Goal: Task Accomplishment & Management: Use online tool/utility

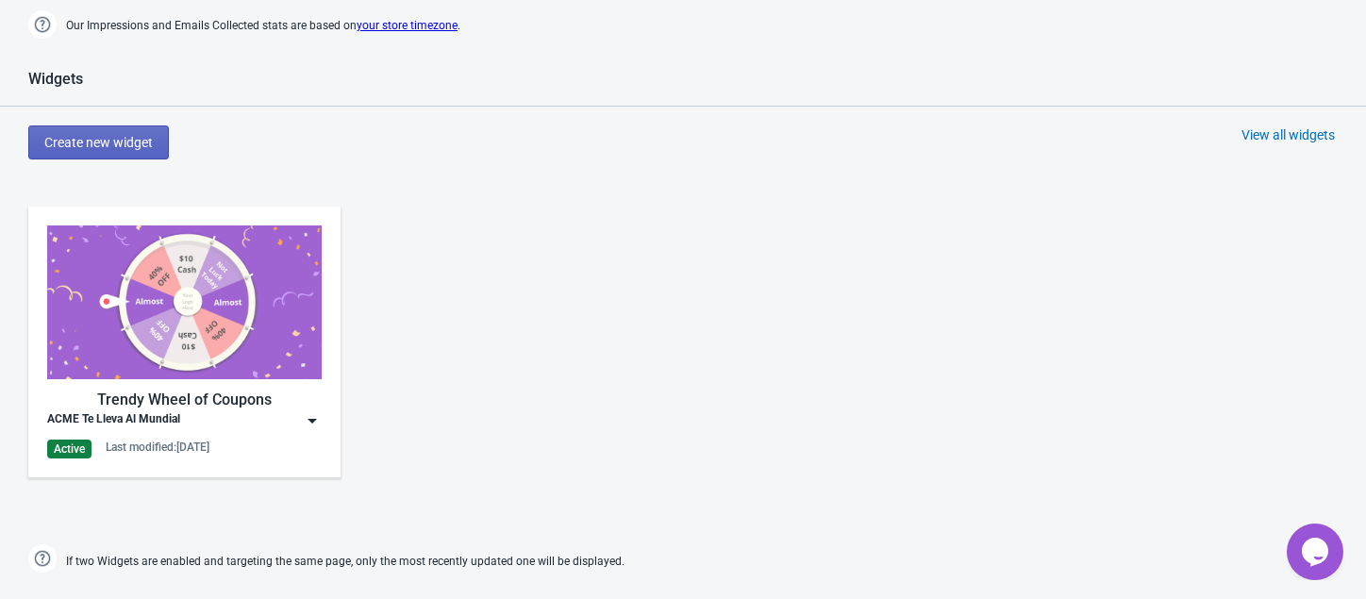
scroll to position [759, 0]
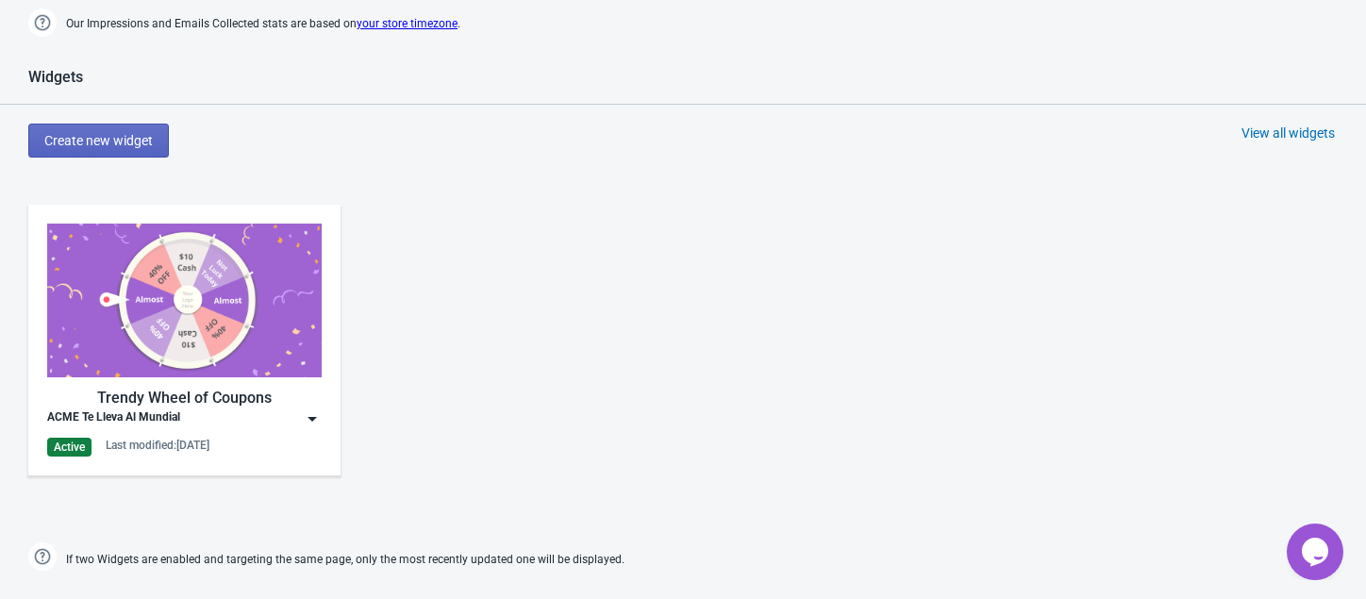
click at [160, 377] on div "Trendy Wheel of Coupons ACME Te Lleva Al Mundial Active Last modified: [DATE]" at bounding box center [184, 340] width 274 height 233
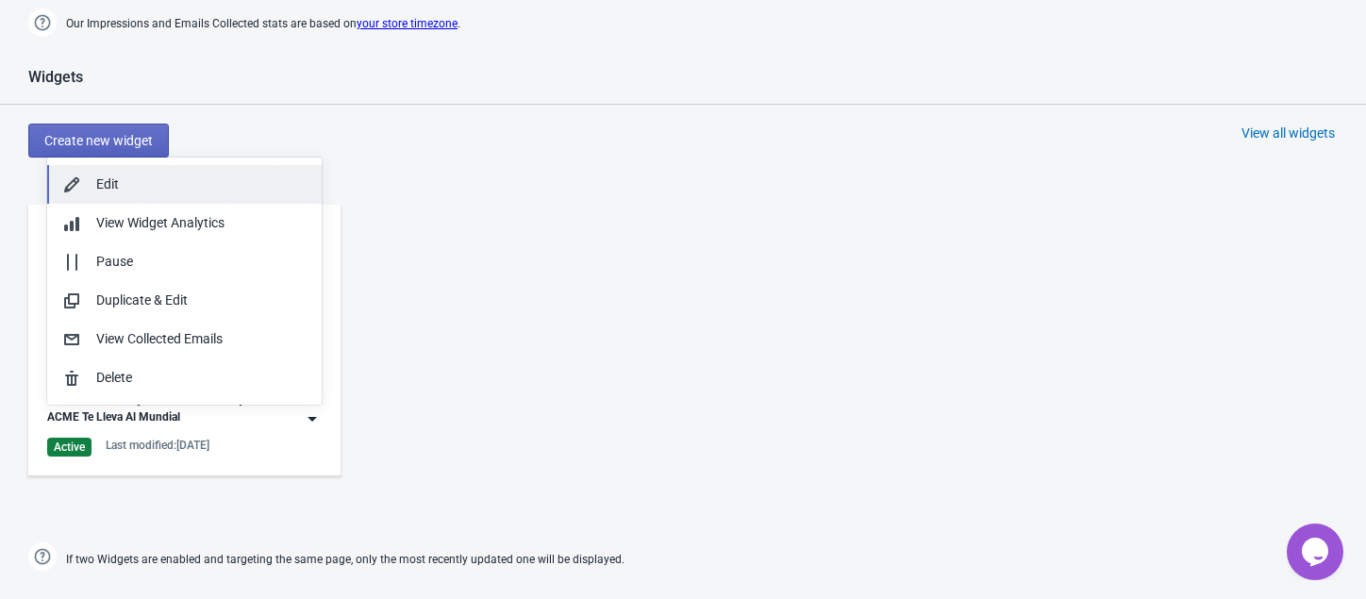
click at [125, 178] on div "Edit" at bounding box center [201, 184] width 210 height 20
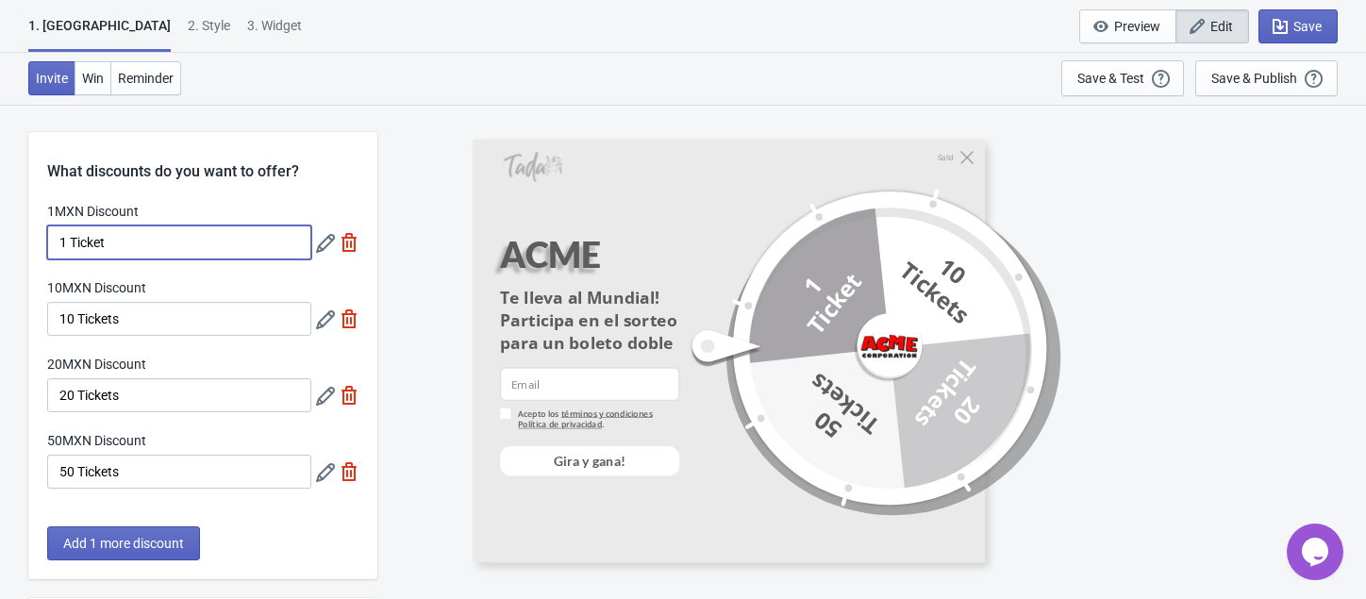
click at [140, 241] on input "1 Ticket" at bounding box center [179, 242] width 264 height 34
click at [323, 248] on icon at bounding box center [325, 243] width 19 height 19
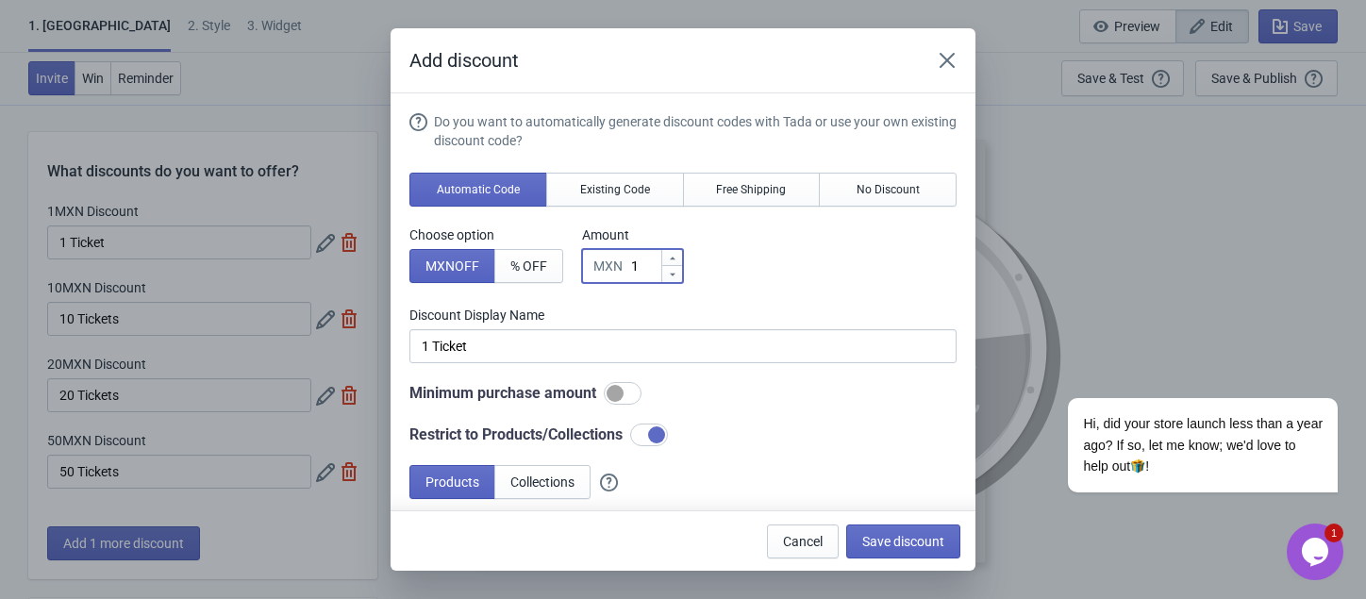
click at [641, 264] on input "1" at bounding box center [645, 266] width 30 height 34
type input "10"
type input "10MXN Discount"
type input "100"
type input "100MXN Discount"
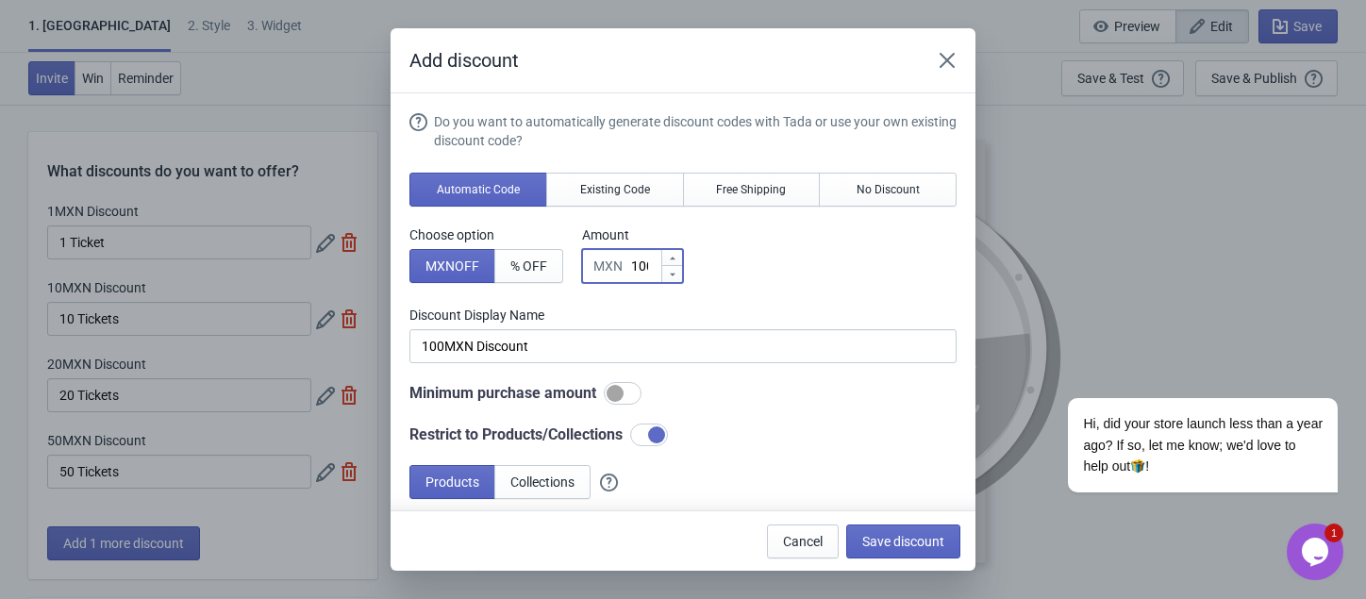
scroll to position [0, 5]
type input "100"
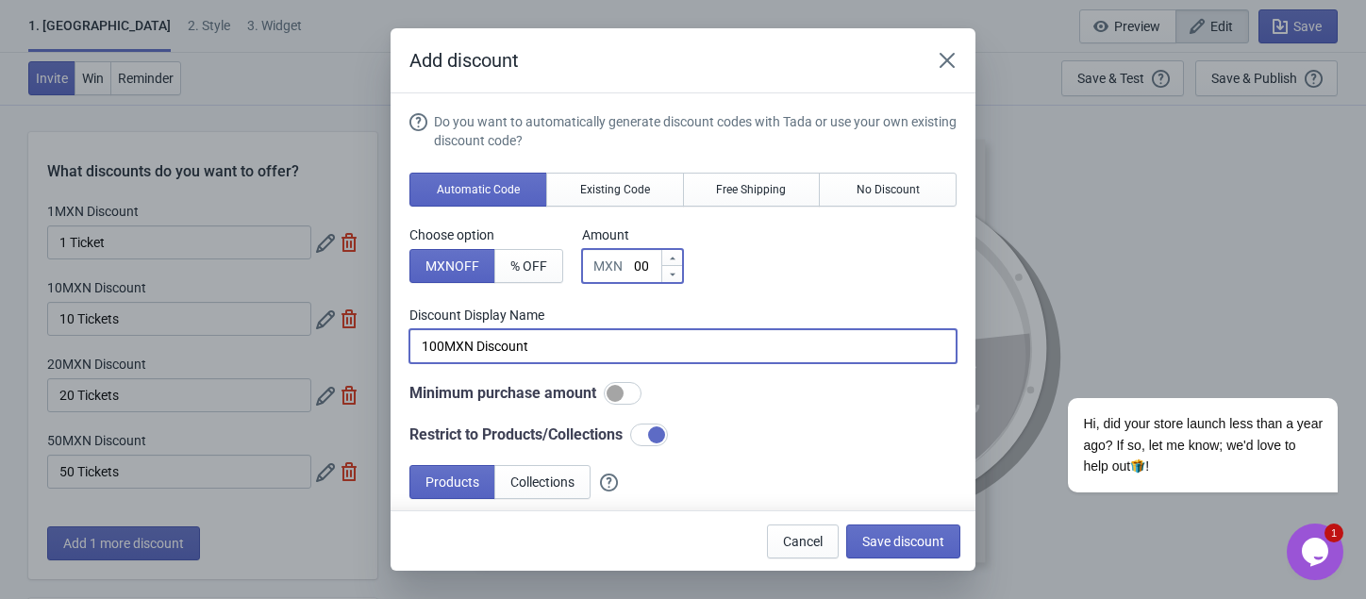
click at [420, 345] on input "100MXN Discount" at bounding box center [682, 346] width 547 height 34
drag, startPoint x: 462, startPoint y: 344, endPoint x: 606, endPoint y: 336, distance: 144.5
click at [606, 336] on input "$100MXN Discount" at bounding box center [682, 346] width 547 height 34
type input "Cupón de $100M"
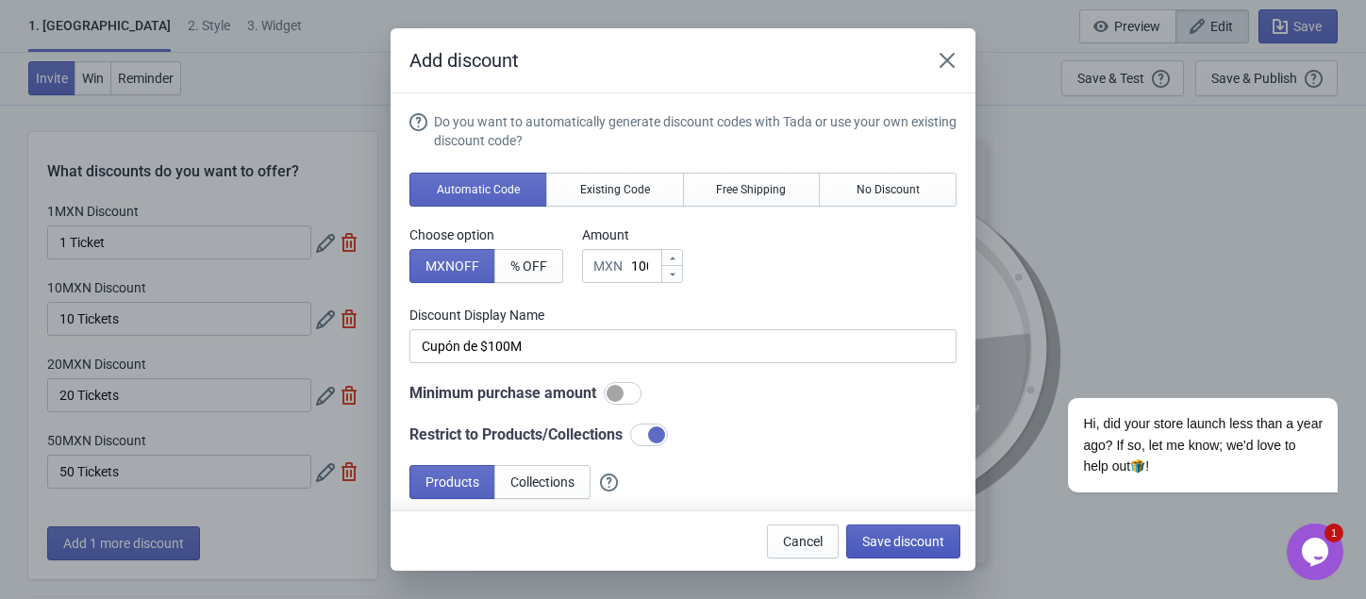
click at [917, 537] on span "Save discount" at bounding box center [903, 541] width 82 height 15
type input "Cupón de $100M"
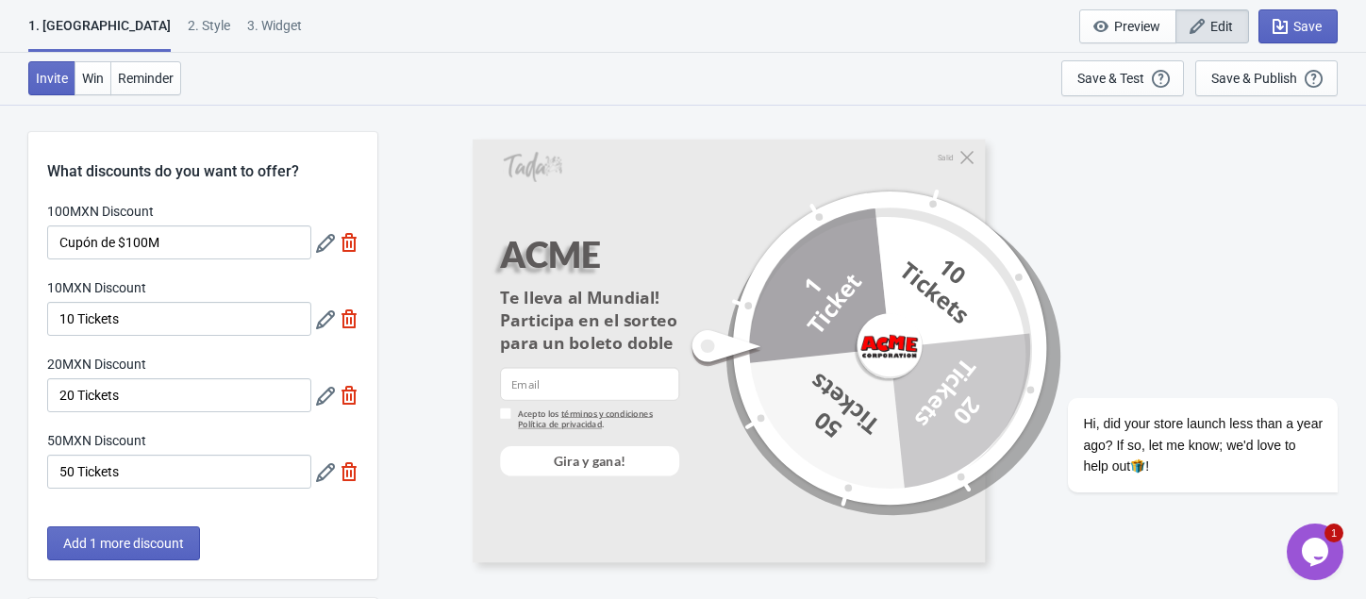
click at [325, 245] on icon at bounding box center [325, 243] width 19 height 19
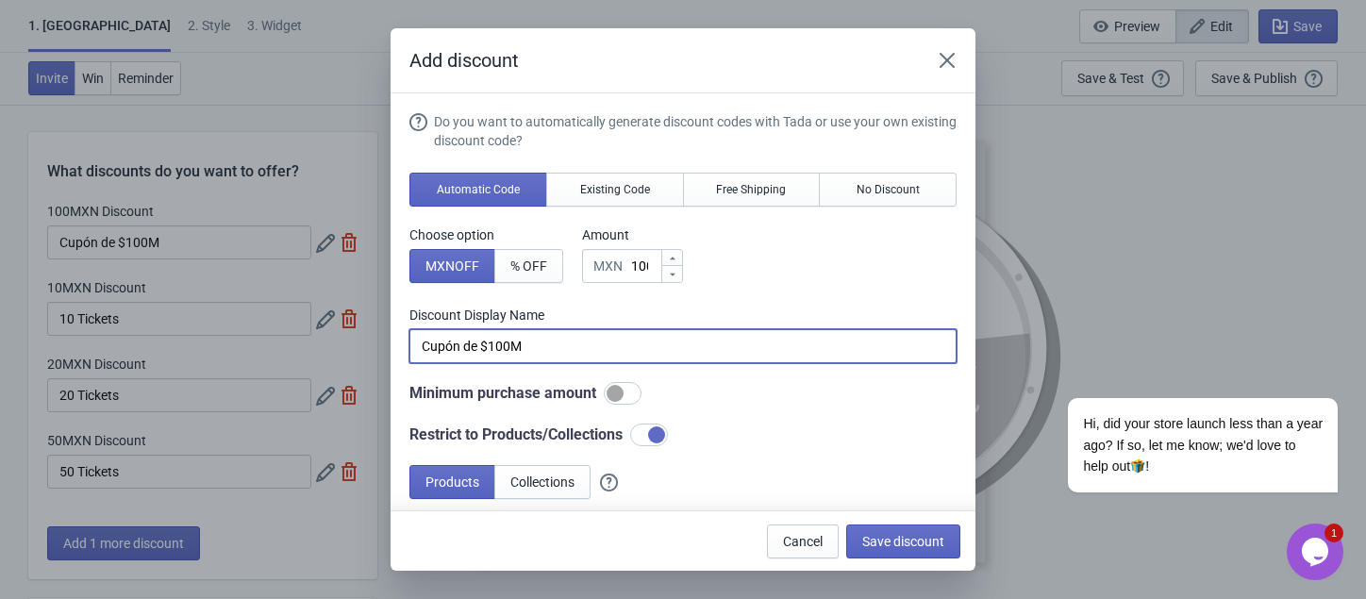
click at [535, 344] on input "Cupón de $100M" at bounding box center [682, 346] width 547 height 34
click at [481, 344] on input "Cupón de $100" at bounding box center [682, 346] width 547 height 34
type input "$100"
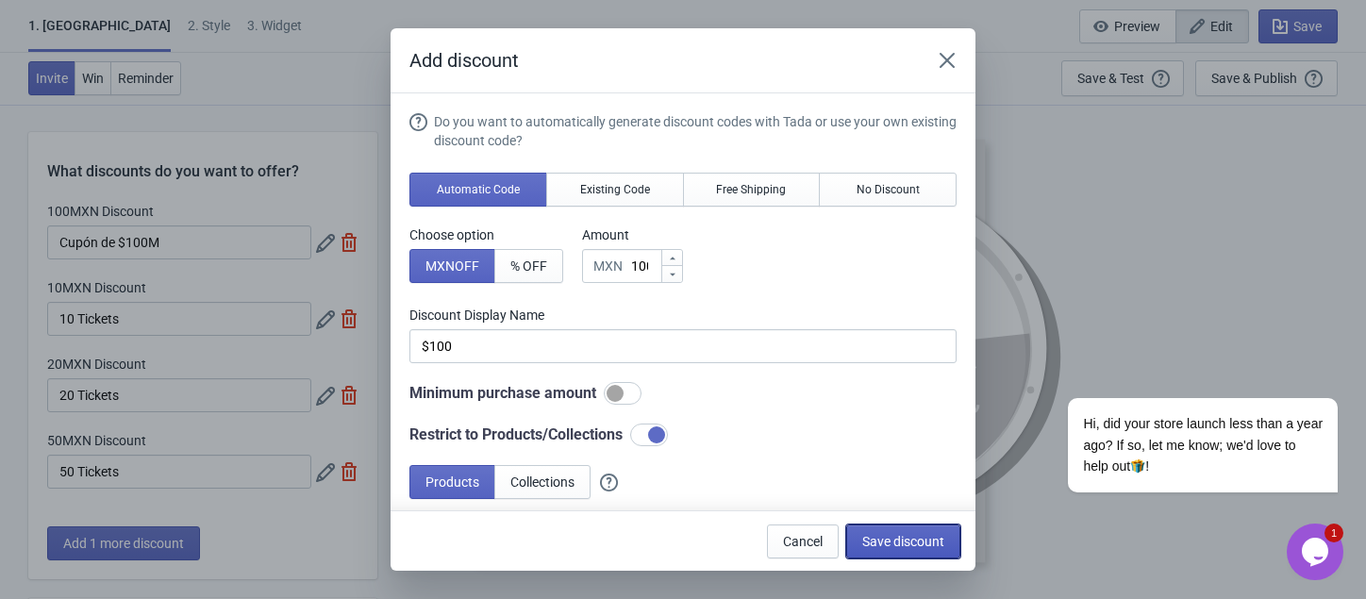
click at [883, 534] on span "Save discount" at bounding box center [903, 541] width 82 height 15
type input "$100"
click at [883, 534] on div "Add discount Do you want to automatically generate discount codes with Tada or …" at bounding box center [682, 299] width 585 height 542
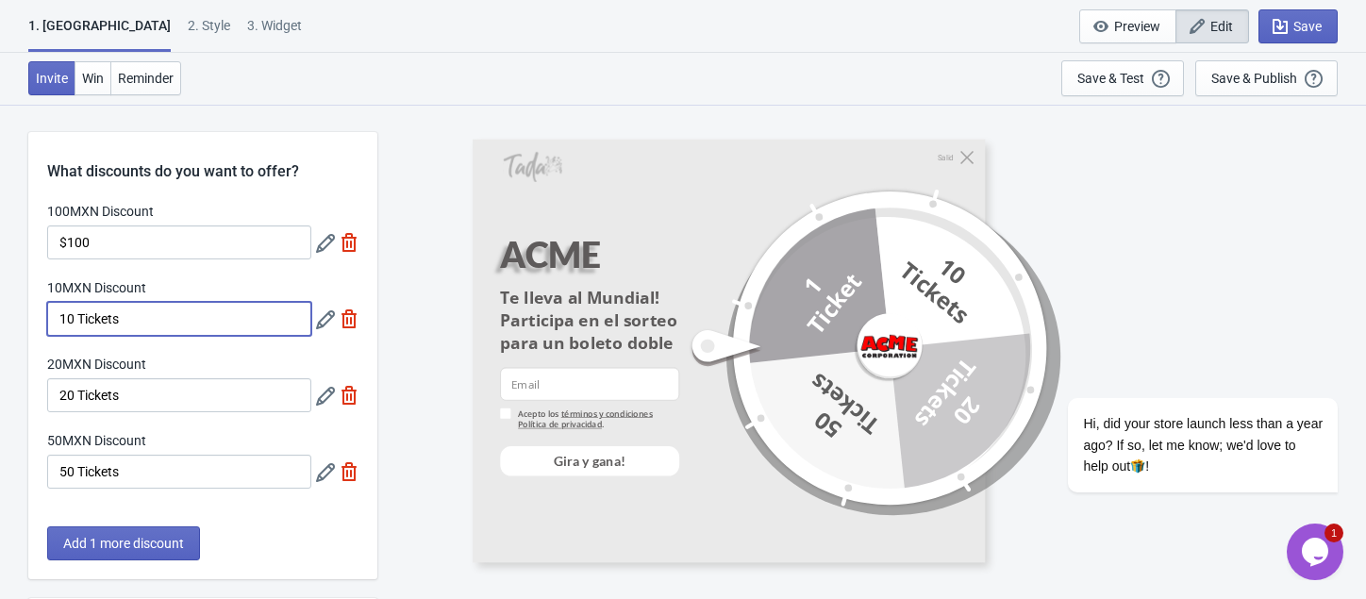
click at [125, 319] on input "10 Tickets" at bounding box center [179, 319] width 264 height 34
type input "3"
type input "$300"
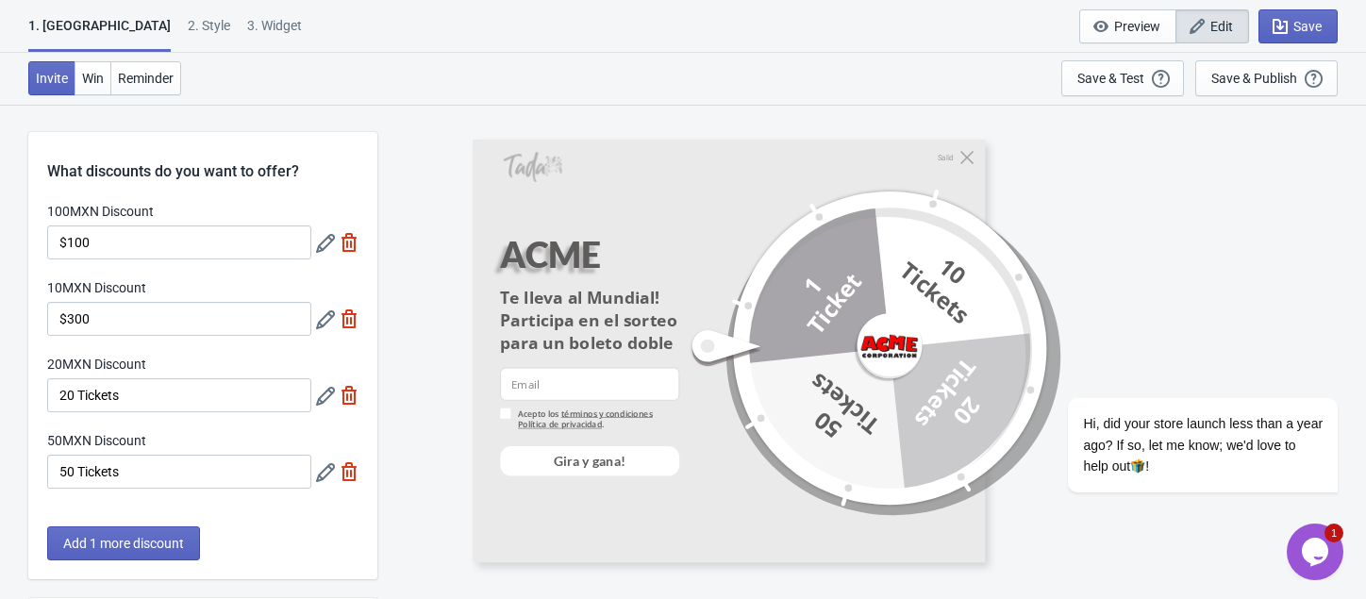
click at [326, 325] on icon at bounding box center [325, 319] width 19 height 19
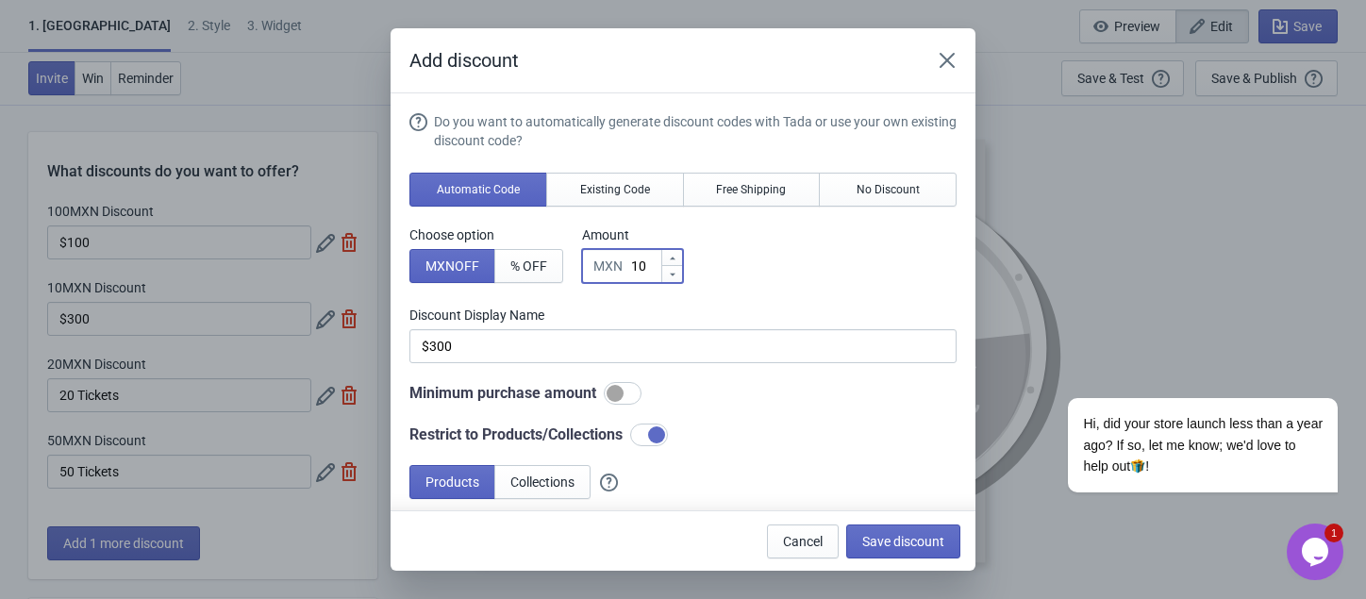
click at [639, 265] on input "10" at bounding box center [645, 266] width 30 height 34
type input "3"
type input "3MXN Discount"
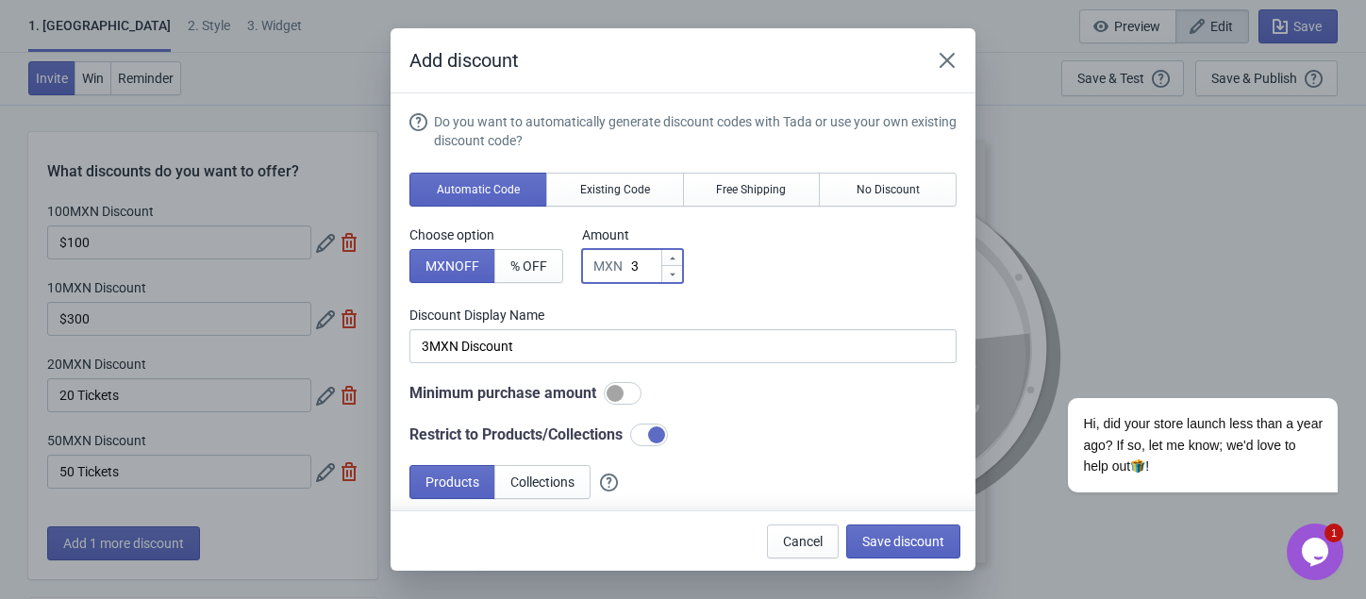
type input "30"
type input "30MXN Discount"
type input "300"
type input "300MXN Discount"
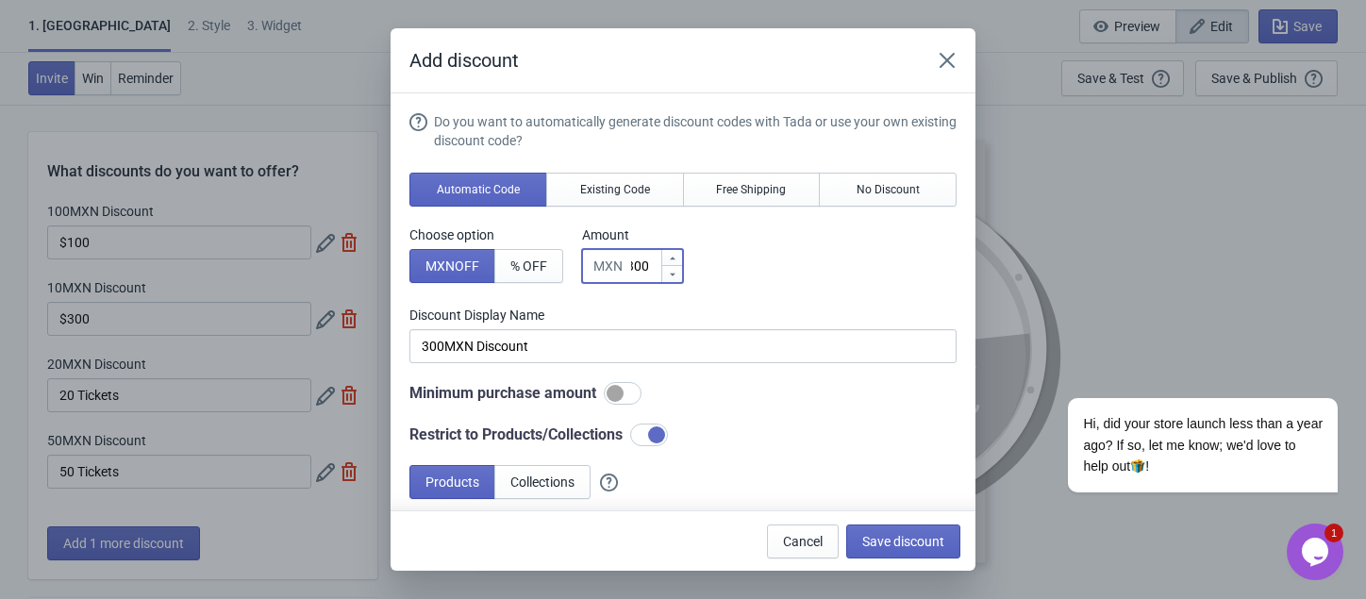
type input "300"
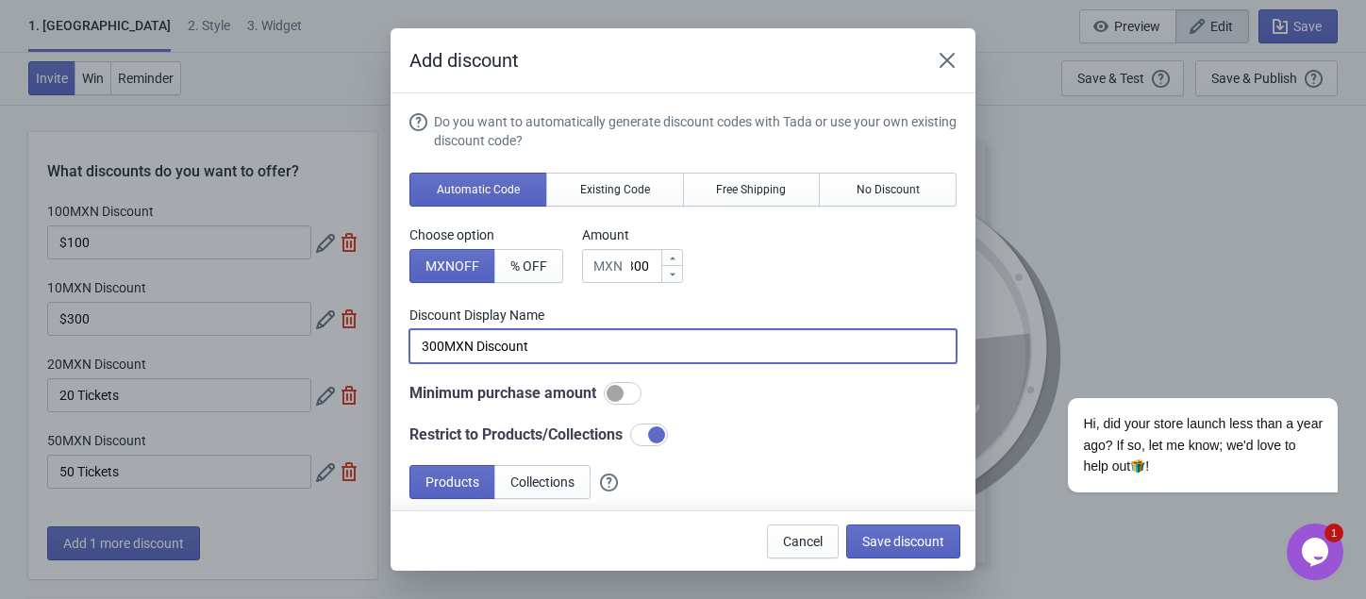
scroll to position [0, 0]
drag, startPoint x: 544, startPoint y: 349, endPoint x: 346, endPoint y: 326, distance: 199.3
click at [346, 326] on div "Add discount Do you want to automatically generate discount codes with Tada or …" at bounding box center [683, 299] width 1366 height 542
type input "$300"
click at [929, 543] on span "Save discount" at bounding box center [903, 541] width 82 height 15
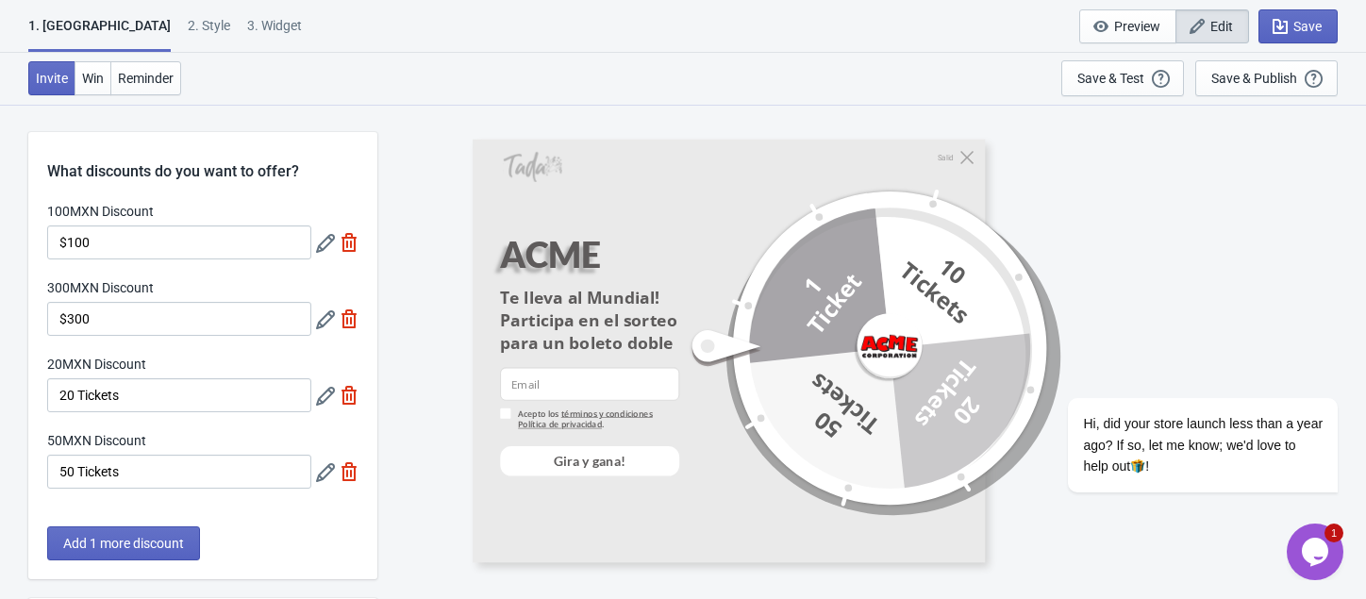
click at [326, 396] on icon at bounding box center [325, 396] width 19 height 19
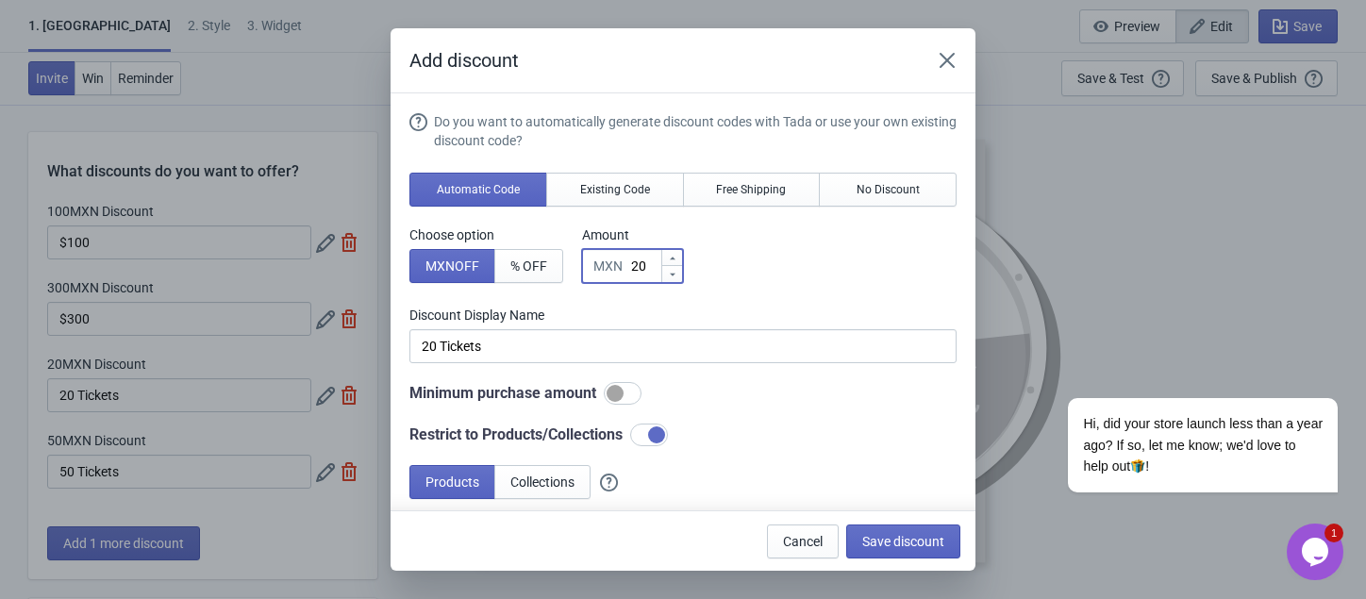
click at [641, 265] on input "20" at bounding box center [645, 266] width 30 height 34
type input "5"
type input "5MXN Discount"
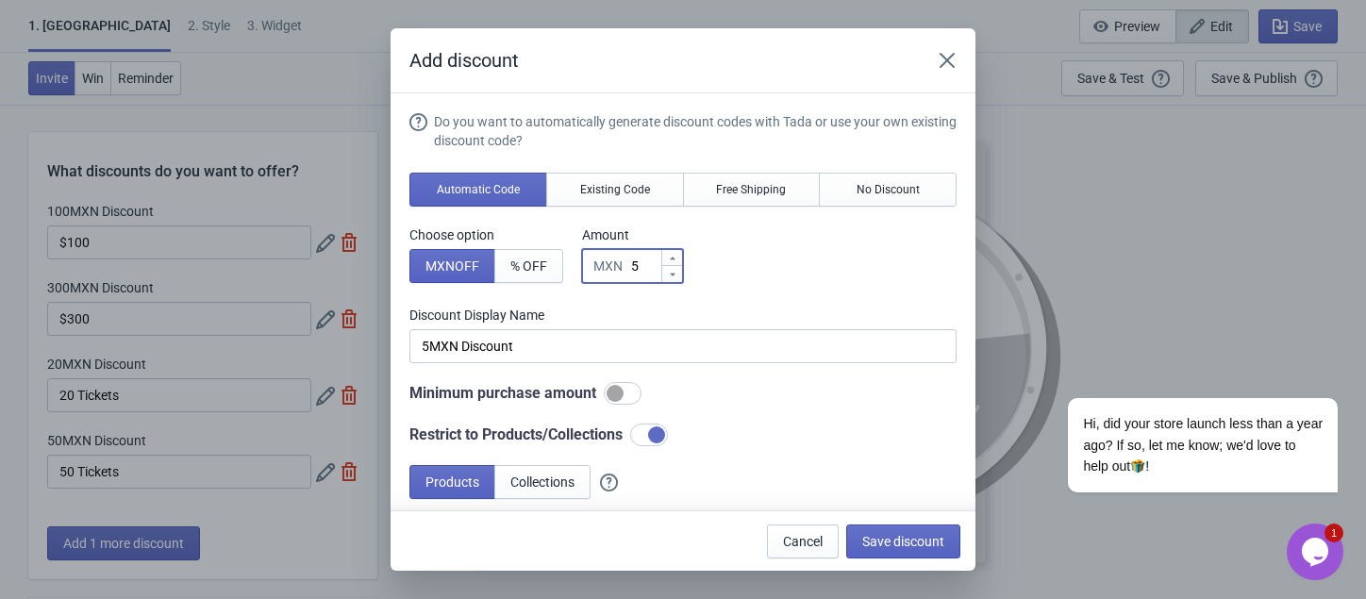
type input "50"
type input "50MXN Discount"
type input "500"
type input "500MXN Discount"
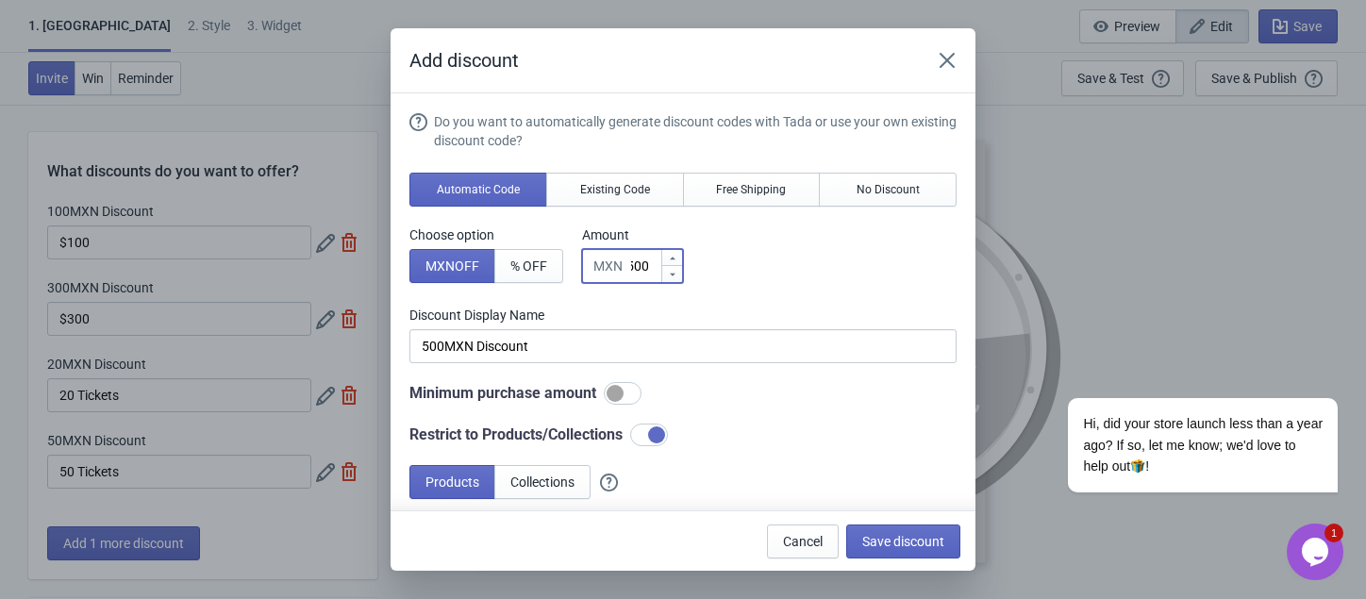
type input "500"
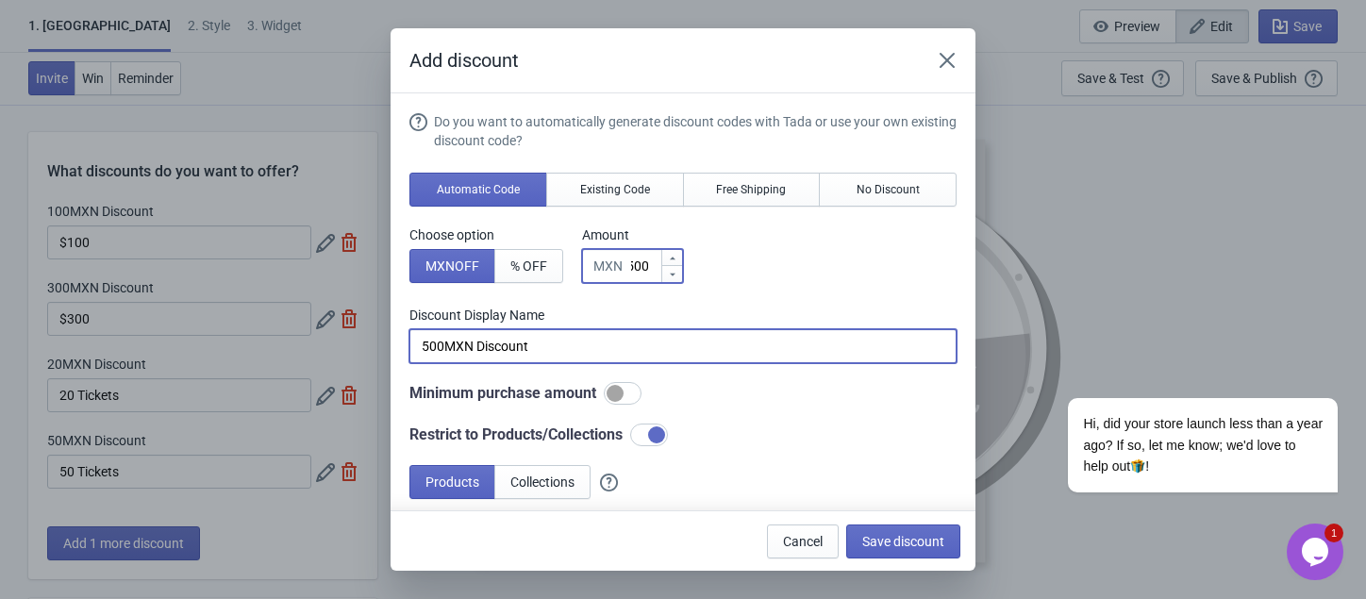
scroll to position [0, 0]
drag, startPoint x: 445, startPoint y: 343, endPoint x: 608, endPoint y: 360, distance: 164.0
click at [608, 360] on input "500MXN Discount" at bounding box center [682, 346] width 547 height 34
type input "500"
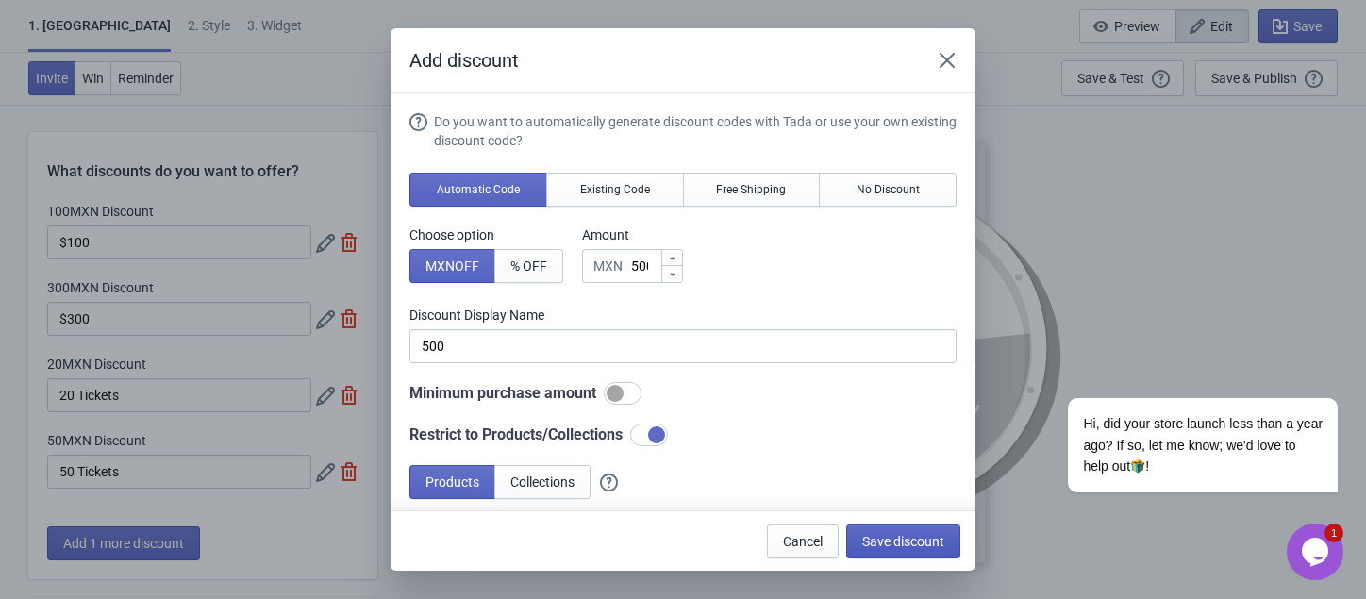
click at [904, 541] on span "Save discount" at bounding box center [903, 541] width 82 height 15
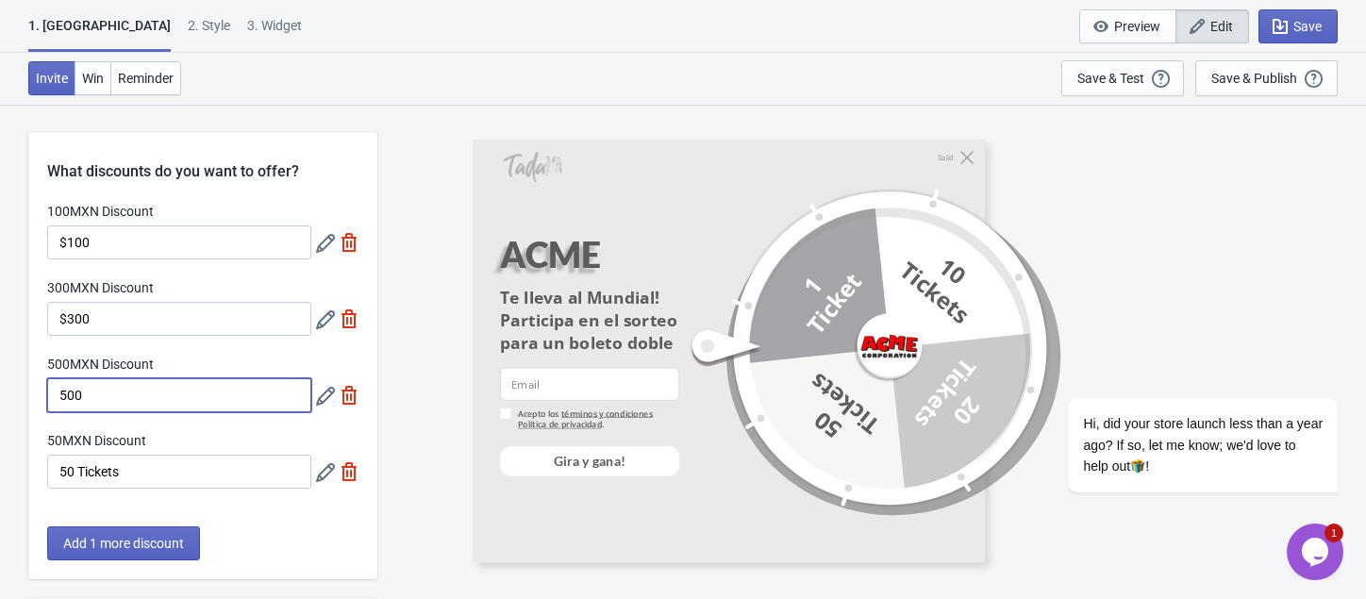
click at [59, 391] on input "500" at bounding box center [179, 395] width 264 height 34
type input "$500"
click at [327, 471] on icon at bounding box center [325, 472] width 19 height 19
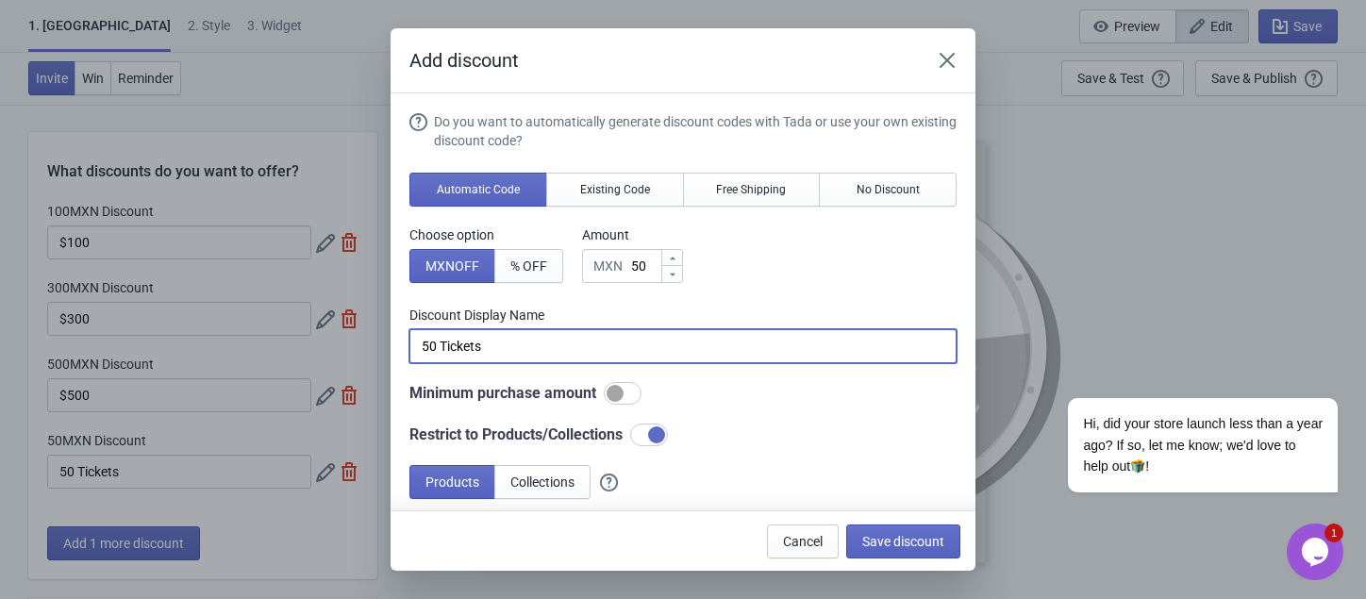
drag, startPoint x: 510, startPoint y: 349, endPoint x: 379, endPoint y: 344, distance: 131.2
click at [379, 344] on div "Add discount Do you want to automatically generate discount codes with Tada or …" at bounding box center [683, 299] width 1366 height 542
type input "1"
click at [641, 270] on input "50" at bounding box center [645, 266] width 30 height 34
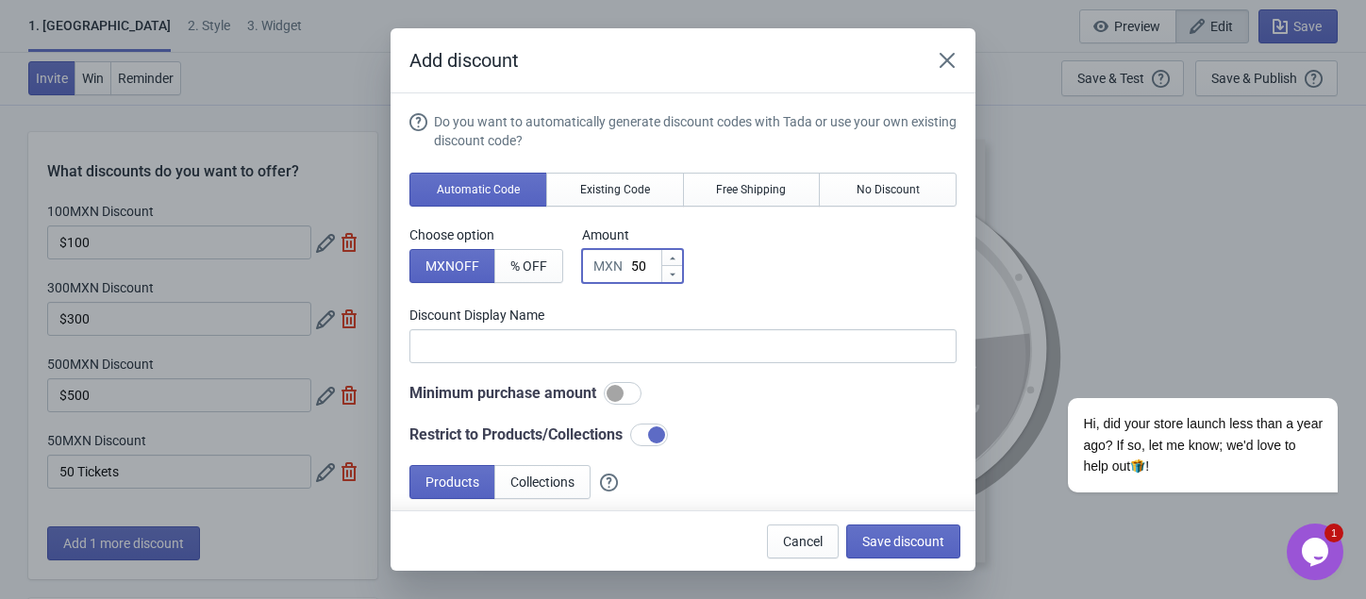
click at [641, 270] on input "50" at bounding box center [645, 266] width 30 height 34
type input "1"
type input "1MXN Discount"
type input "10"
type input "10MXN Discount"
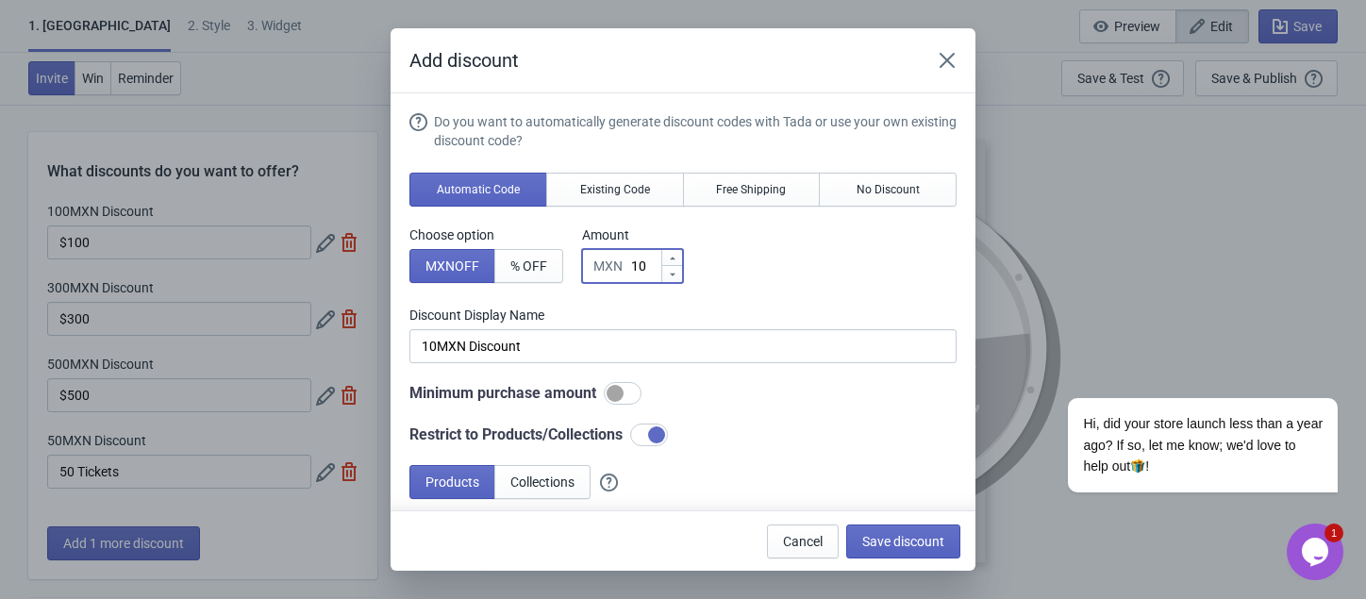
type input "100"
type input "100MXN Discount"
type input "1000"
type input "1000MXN Discount"
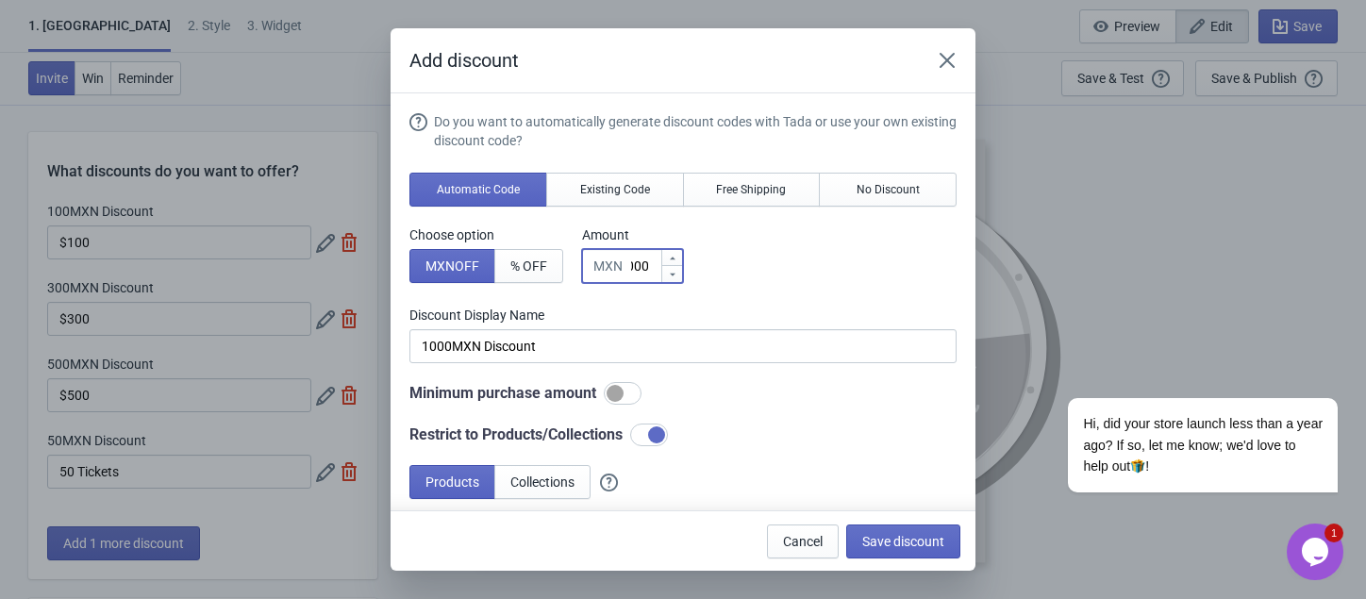
type input "1000"
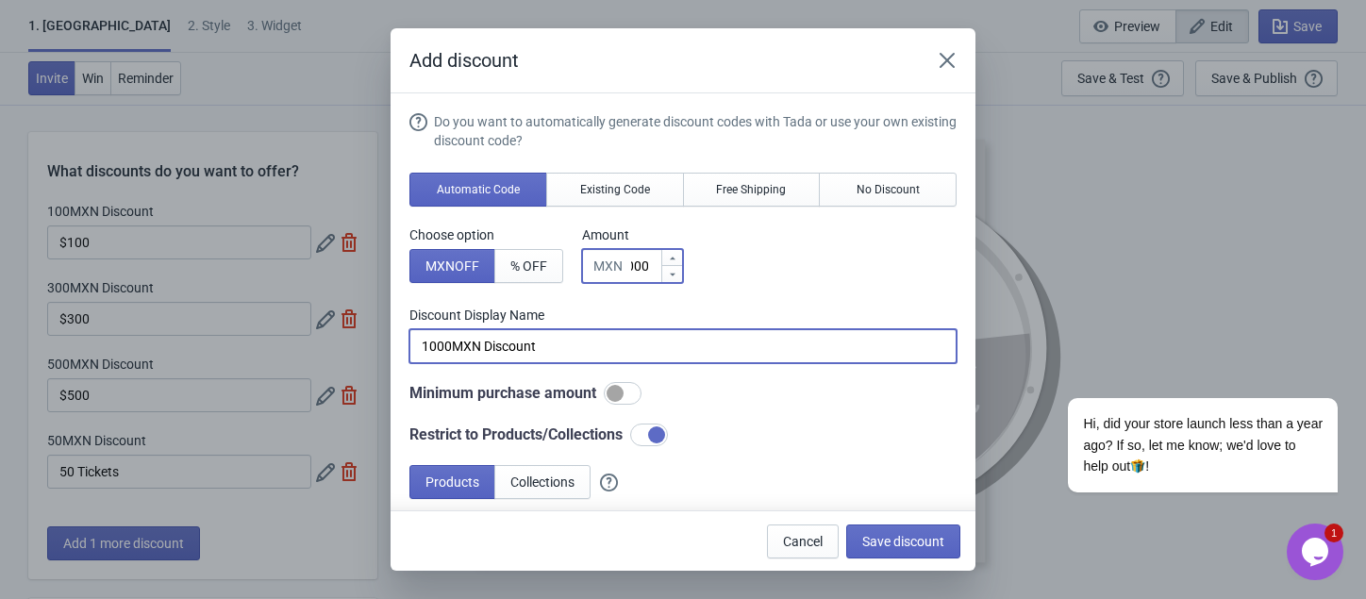
scroll to position [0, 0]
drag, startPoint x: 451, startPoint y: 350, endPoint x: 588, endPoint y: 350, distance: 136.8
click at [588, 350] on input "1000MXN Discount" at bounding box center [682, 346] width 547 height 34
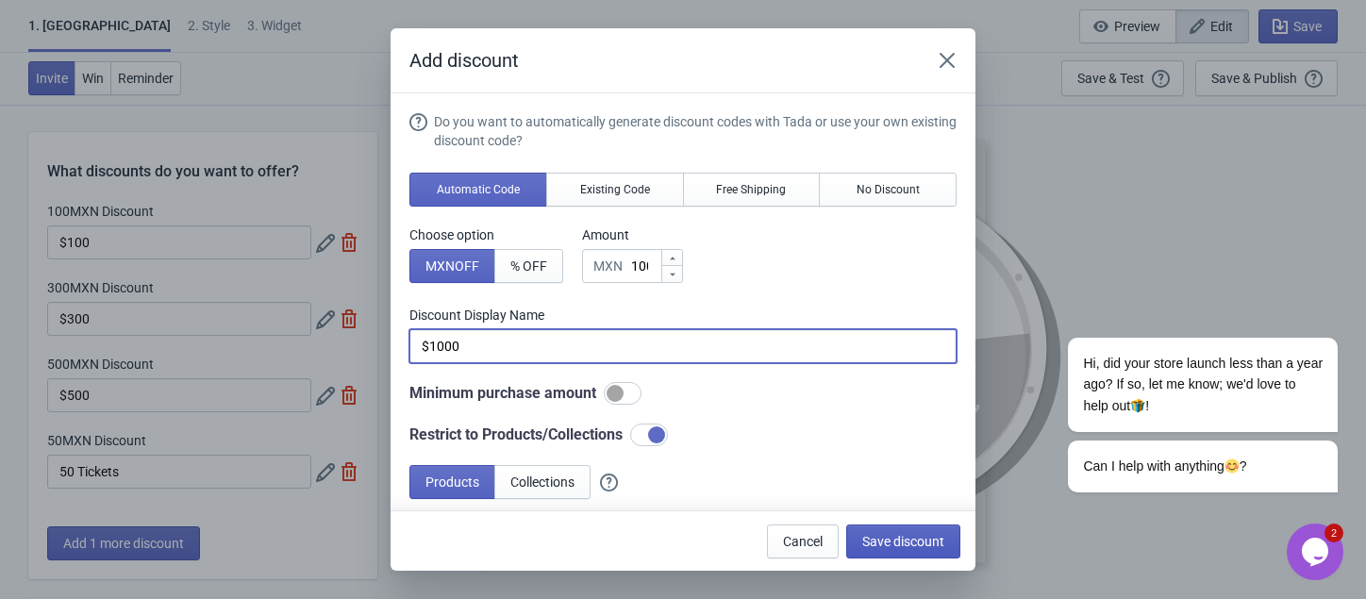
type input "$1000"
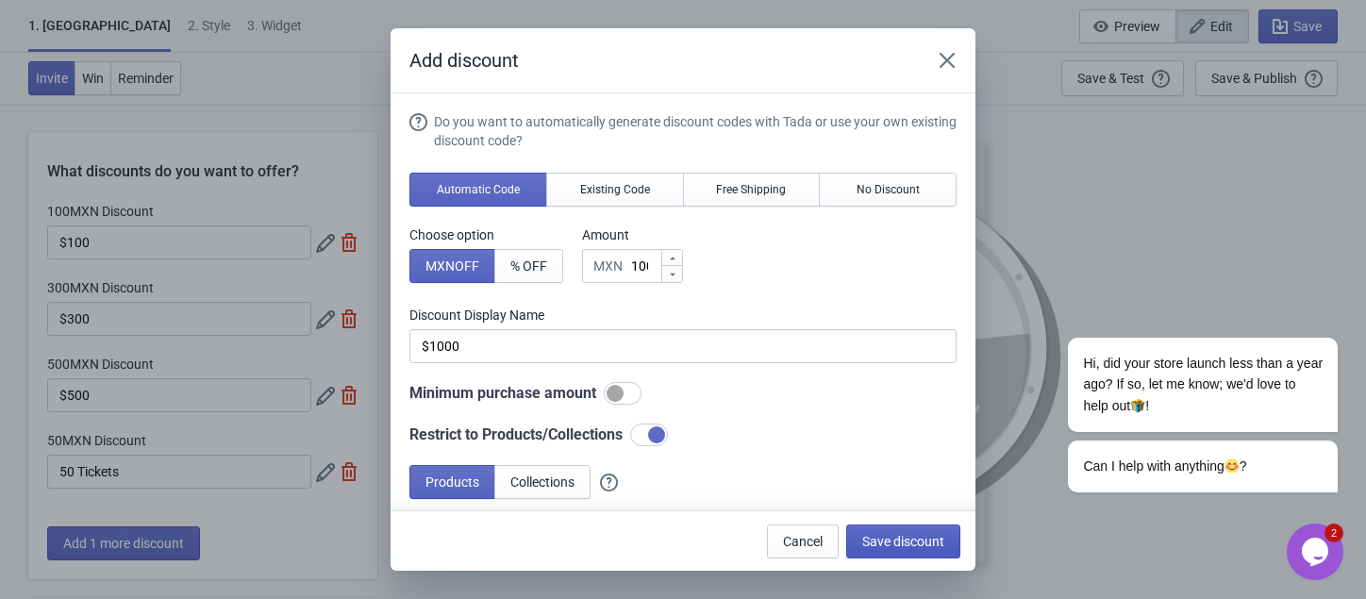
click at [915, 543] on span "Save discount" at bounding box center [903, 541] width 82 height 15
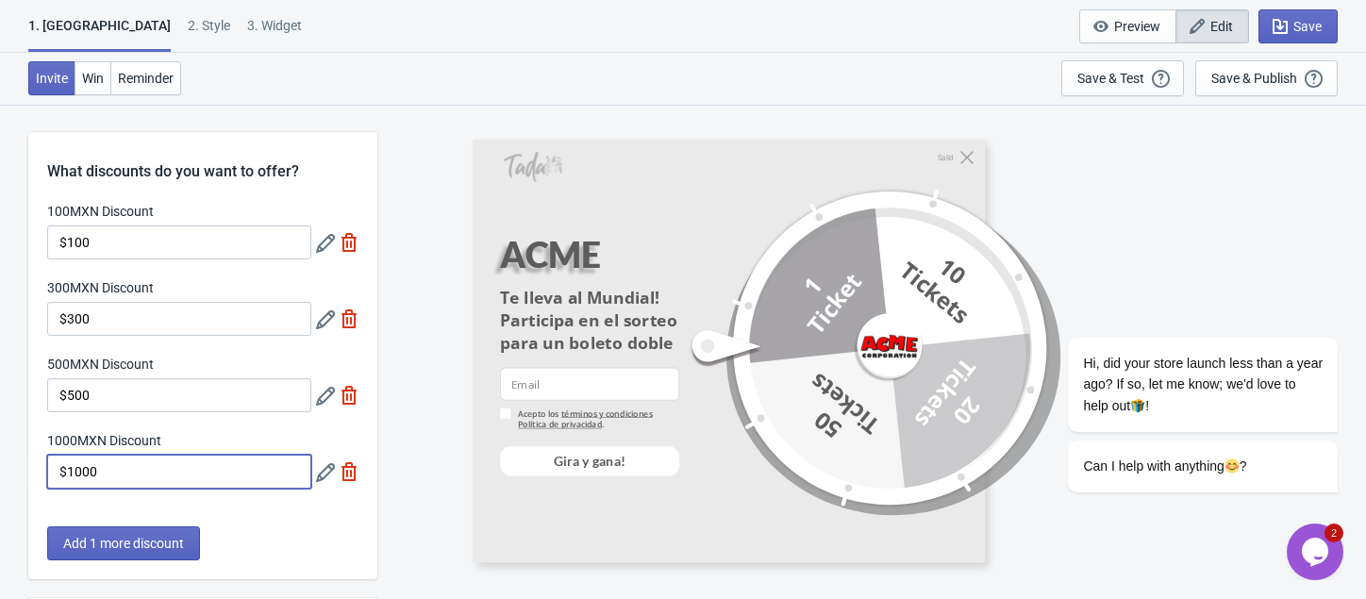
click at [73, 474] on input "$1000" at bounding box center [179, 472] width 264 height 34
type input "$1,000"
click at [264, 523] on div "What discounts do you want to offer? 100MXN Discount $100 300MXN Discount $300 …" at bounding box center [202, 355] width 349 height 447
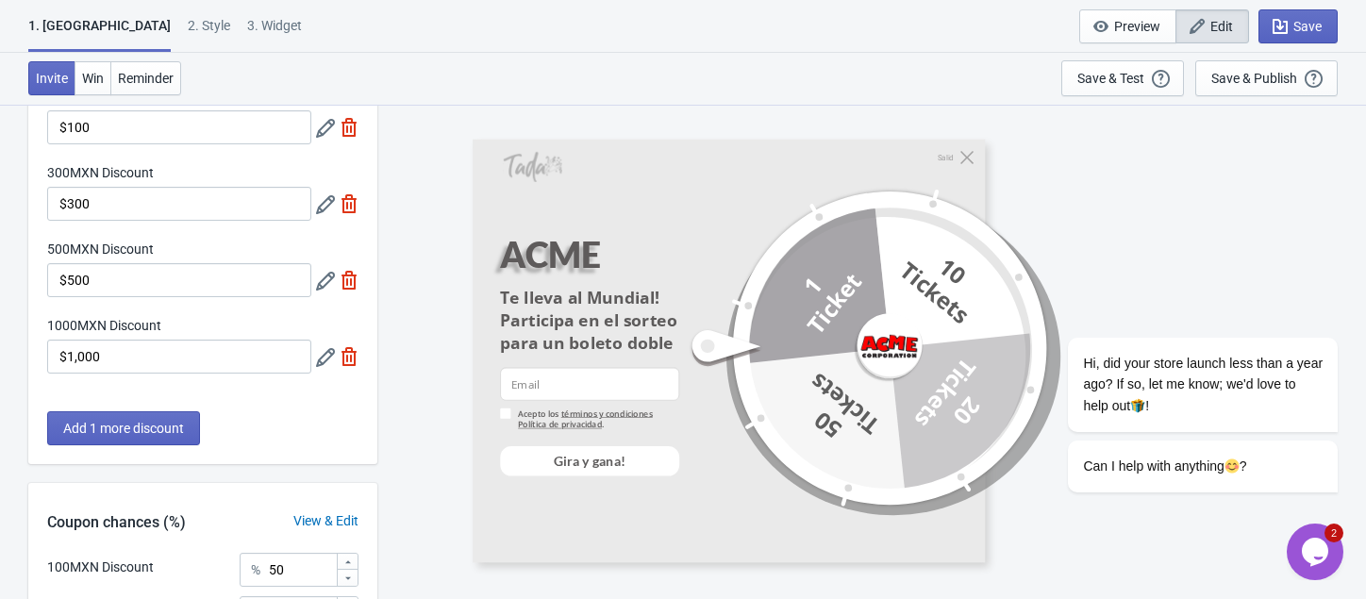
scroll to position [407, 0]
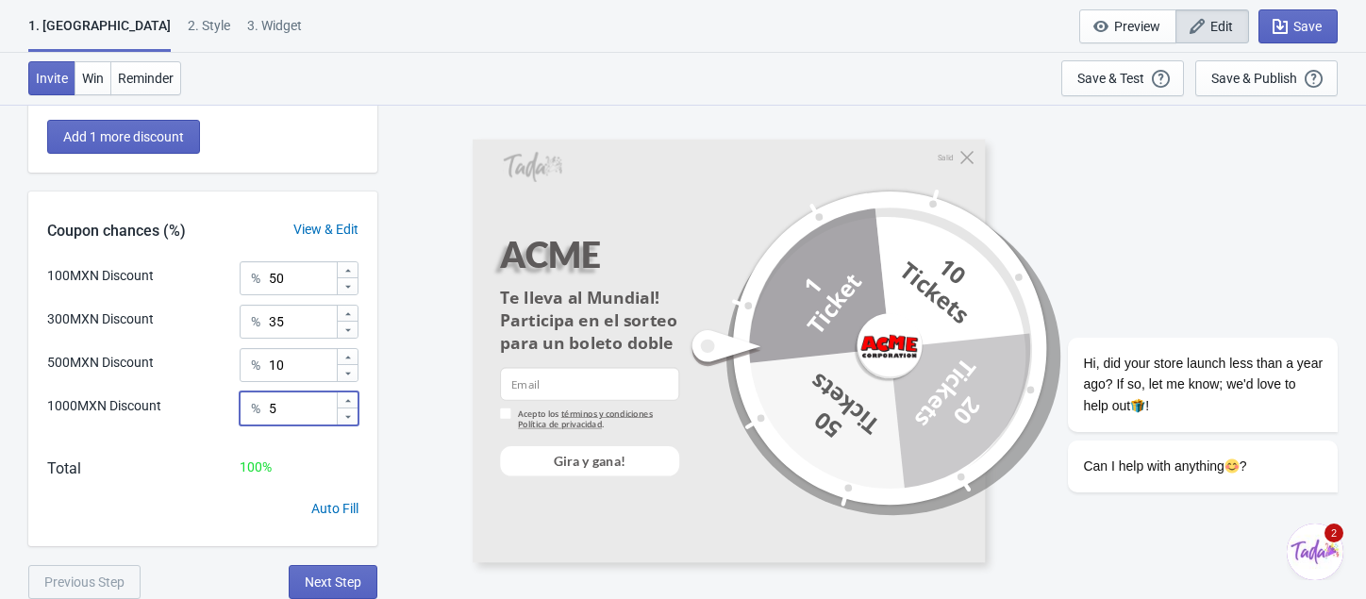
drag, startPoint x: 293, startPoint y: 402, endPoint x: 264, endPoint y: 402, distance: 29.2
click at [264, 402] on div "% 5" at bounding box center [299, 408] width 119 height 34
type input "1"
click at [309, 437] on div "1000MXN Discount % 1" at bounding box center [202, 414] width 311 height 47
drag, startPoint x: 294, startPoint y: 377, endPoint x: 252, endPoint y: 368, distance: 43.5
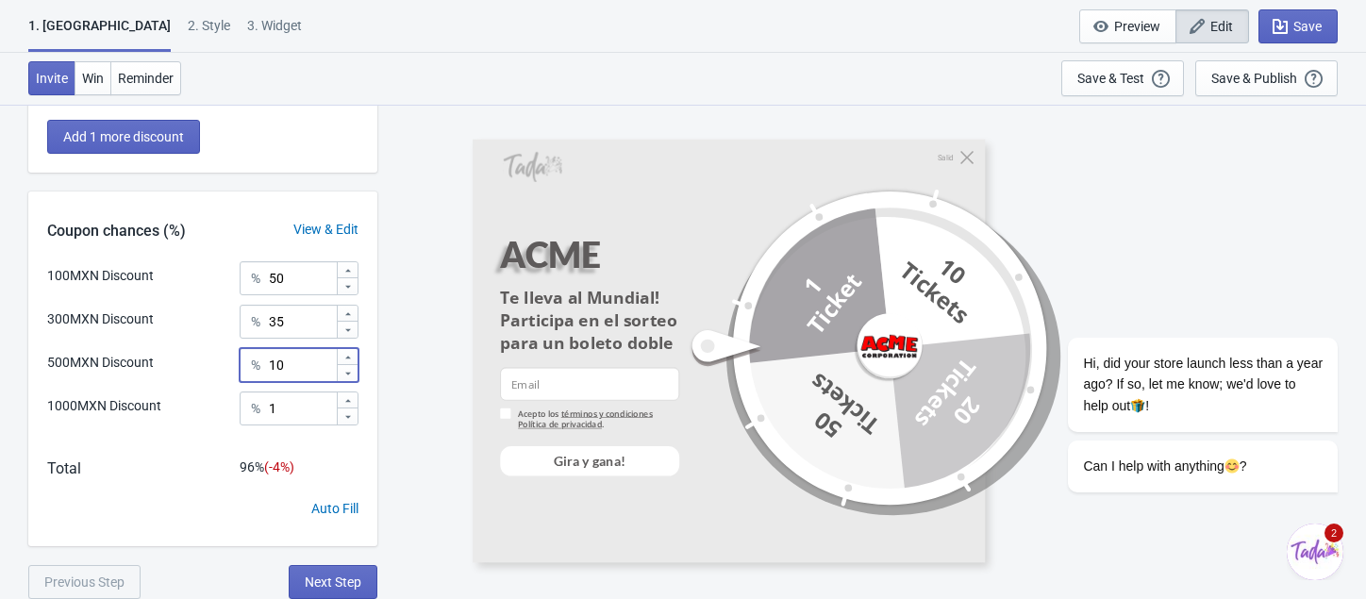
click at [252, 368] on div "% 10" at bounding box center [299, 365] width 119 height 34
type input "2"
click at [332, 456] on div "100MXN Discount % 50 300MXN Discount % 35 500MXN Discount % 2 1000MXN Discount …" at bounding box center [202, 403] width 349 height 285
drag, startPoint x: 298, startPoint y: 322, endPoint x: 265, endPoint y: 317, distance: 33.3
click at [265, 317] on div "% 35" at bounding box center [299, 322] width 119 height 34
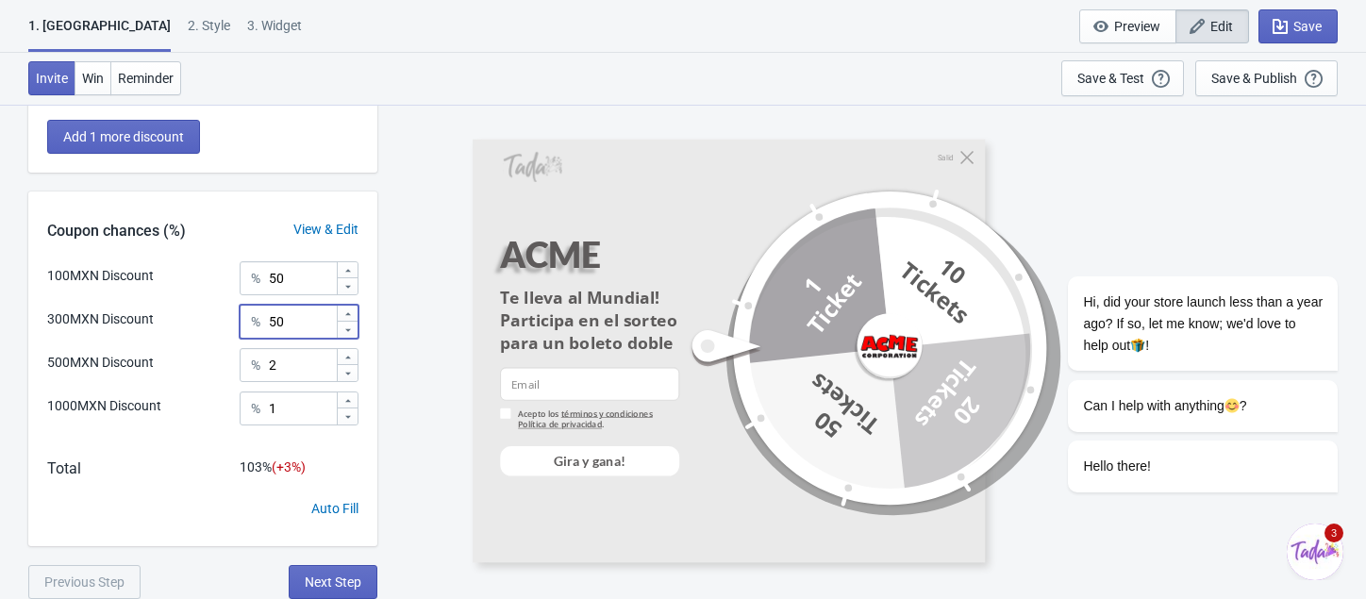
type input "50"
drag, startPoint x: 293, startPoint y: 282, endPoint x: 270, endPoint y: 277, distance: 24.0
click at [270, 276] on input "50" at bounding box center [302, 278] width 68 height 34
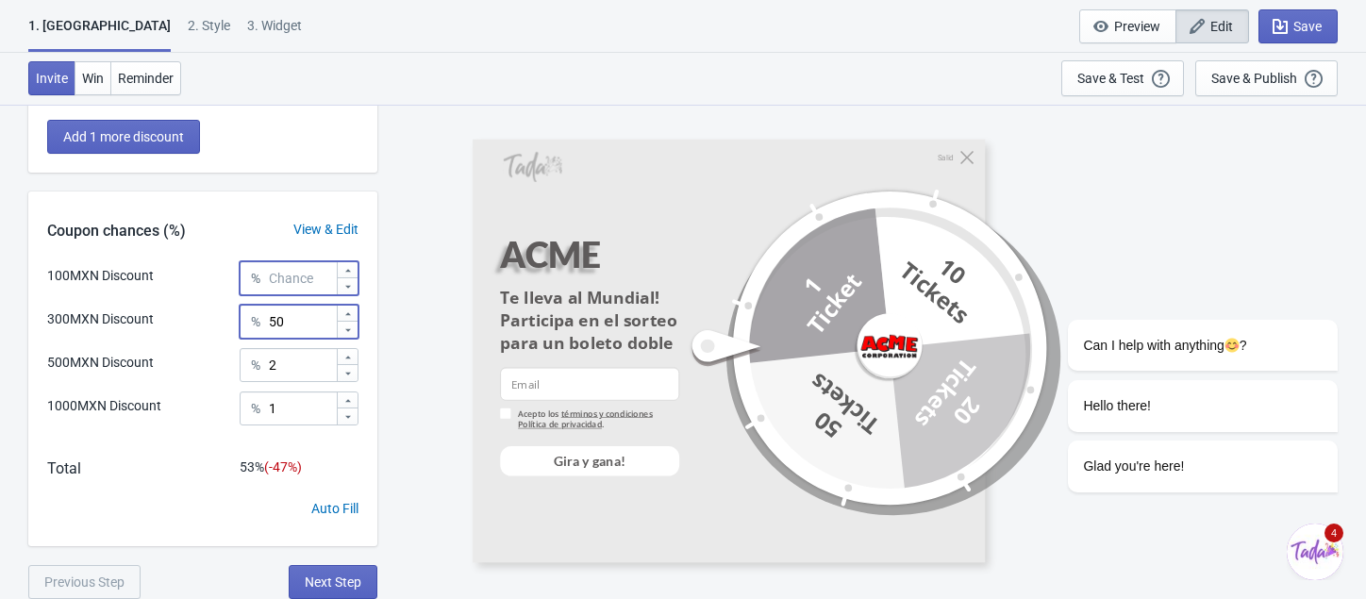
type input "0"
drag, startPoint x: 288, startPoint y: 317, endPoint x: 271, endPoint y: 316, distance: 17.0
click at [271, 316] on input "50" at bounding box center [302, 322] width 68 height 34
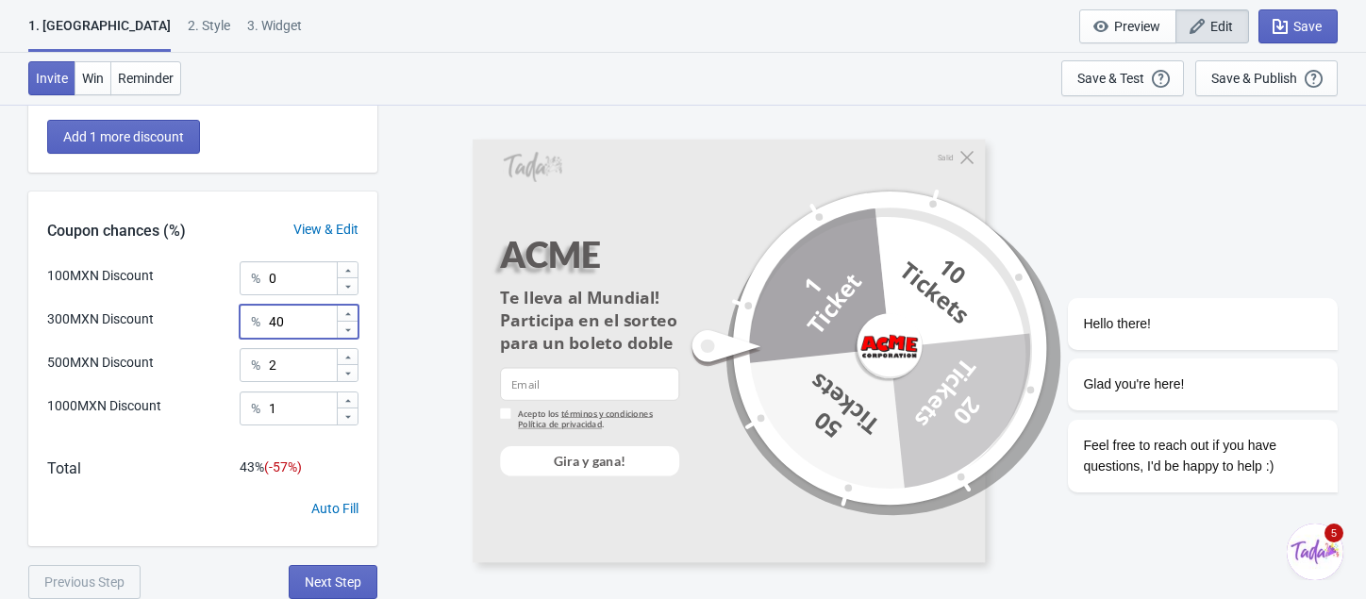
type input "40"
click at [285, 274] on input "0" at bounding box center [302, 278] width 68 height 34
drag, startPoint x: 285, startPoint y: 274, endPoint x: 270, endPoint y: 274, distance: 15.1
click at [270, 274] on input "0" at bounding box center [302, 278] width 68 height 34
type input "57"
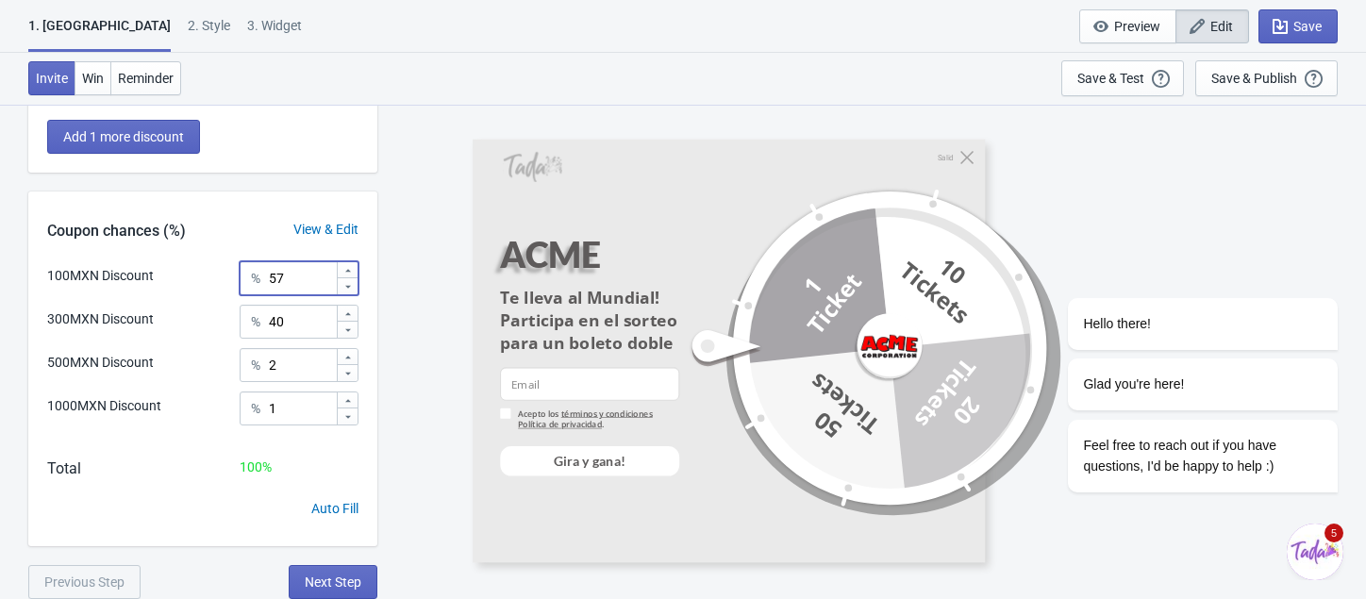
click at [298, 457] on div "100 %" at bounding box center [299, 467] width 119 height 20
click at [340, 584] on span "Next Step" at bounding box center [333, 581] width 57 height 15
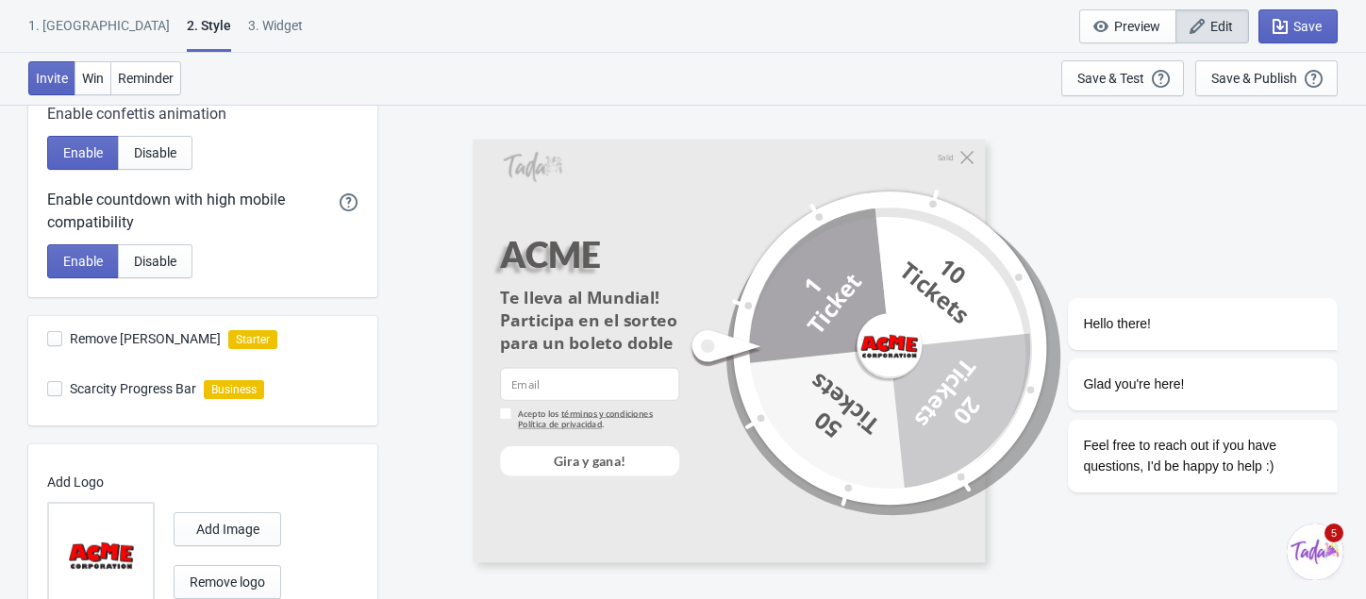
scroll to position [618, 0]
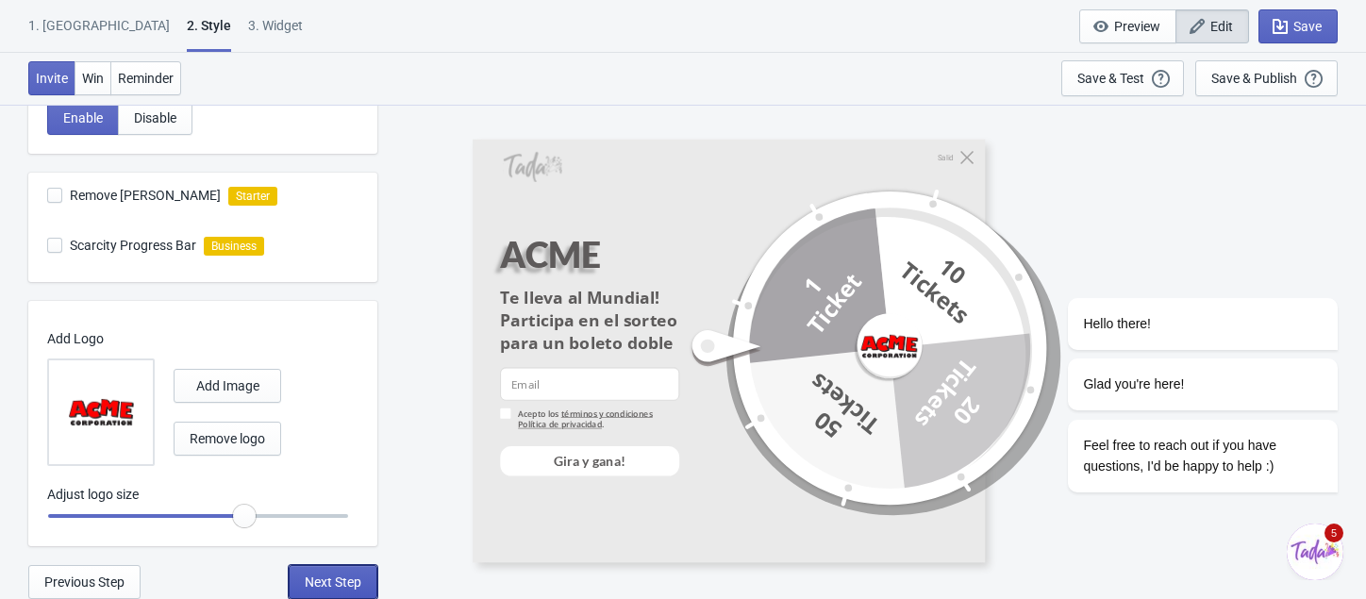
click at [333, 585] on span "Next Step" at bounding box center [333, 581] width 57 height 15
select select "specificURL"
select select "tab"
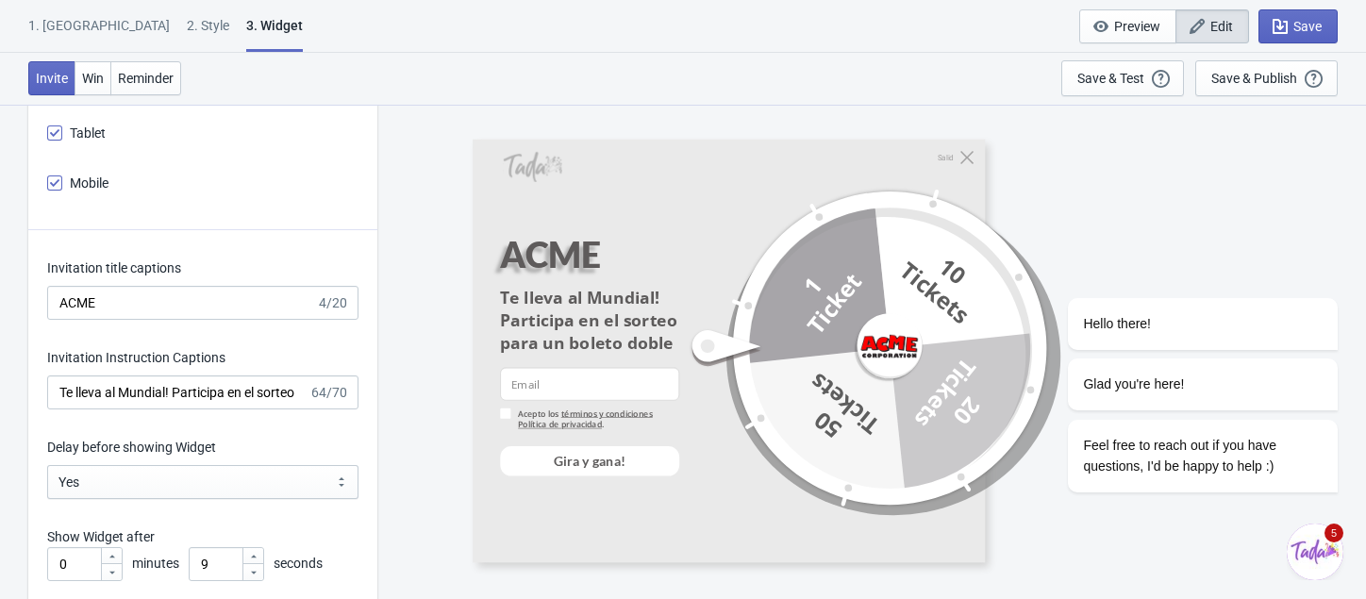
scroll to position [2873, 0]
click at [171, 402] on input "Te lleva al Mundial! Participa en el sorteo para un boleto doble" at bounding box center [177, 390] width 261 height 34
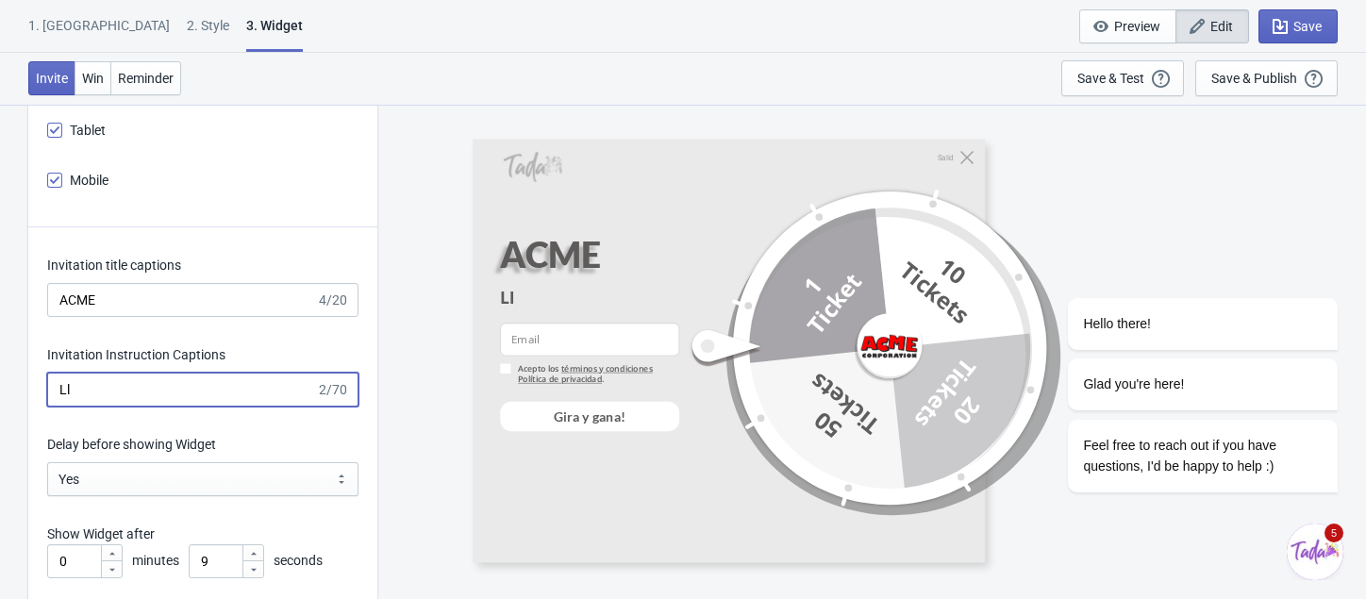
type input "L"
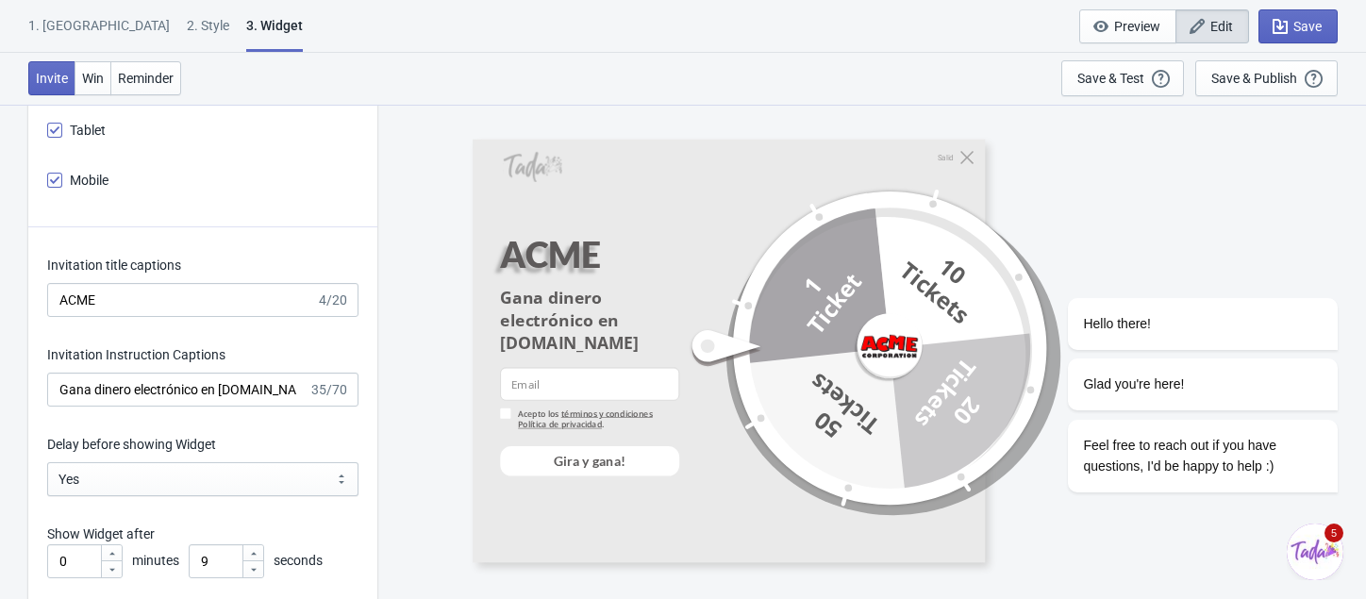
click at [415, 470] on div "Salid ACME Gana dinero electrónico en [DOMAIN_NAME] email-input Acepto los térm…" at bounding box center [872, 351] width 970 height 494
click at [200, 401] on input "Gana dinero electrónico en [DOMAIN_NAME]" at bounding box center [177, 390] width 261 height 34
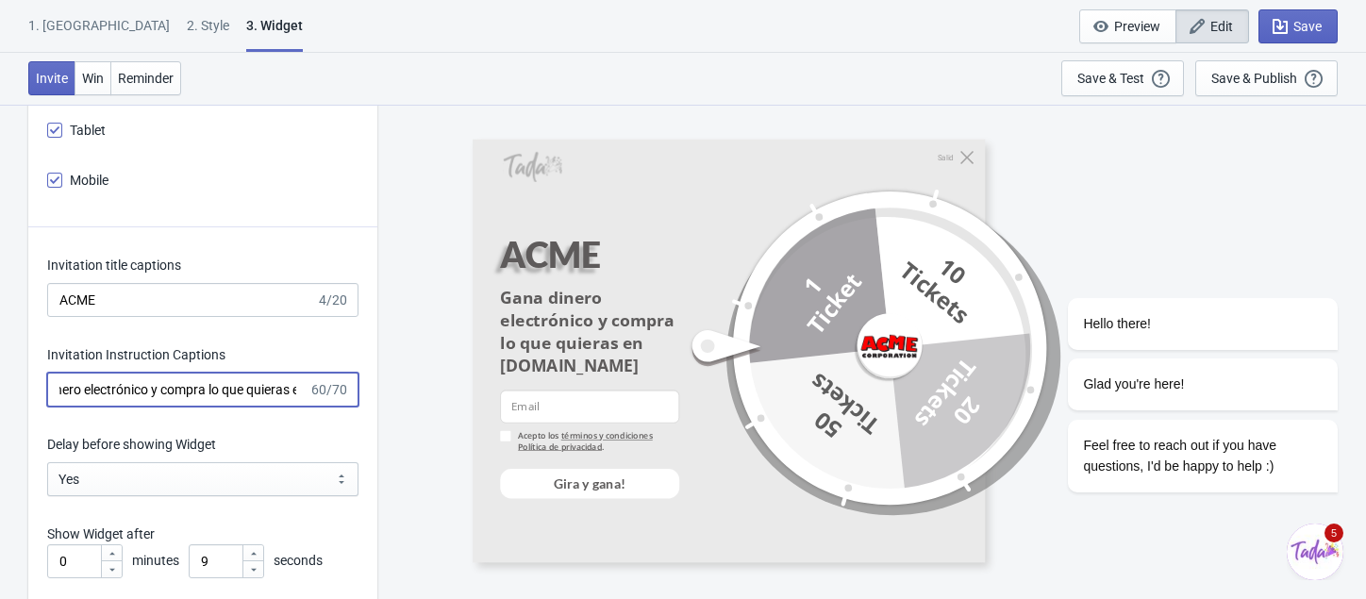
scroll to position [0, 64]
type input "Gana dinero electrónico y compra lo que quieras en en [DOMAIN_NAME]"
click at [699, 460] on div at bounding box center [862, 348] width 349 height 349
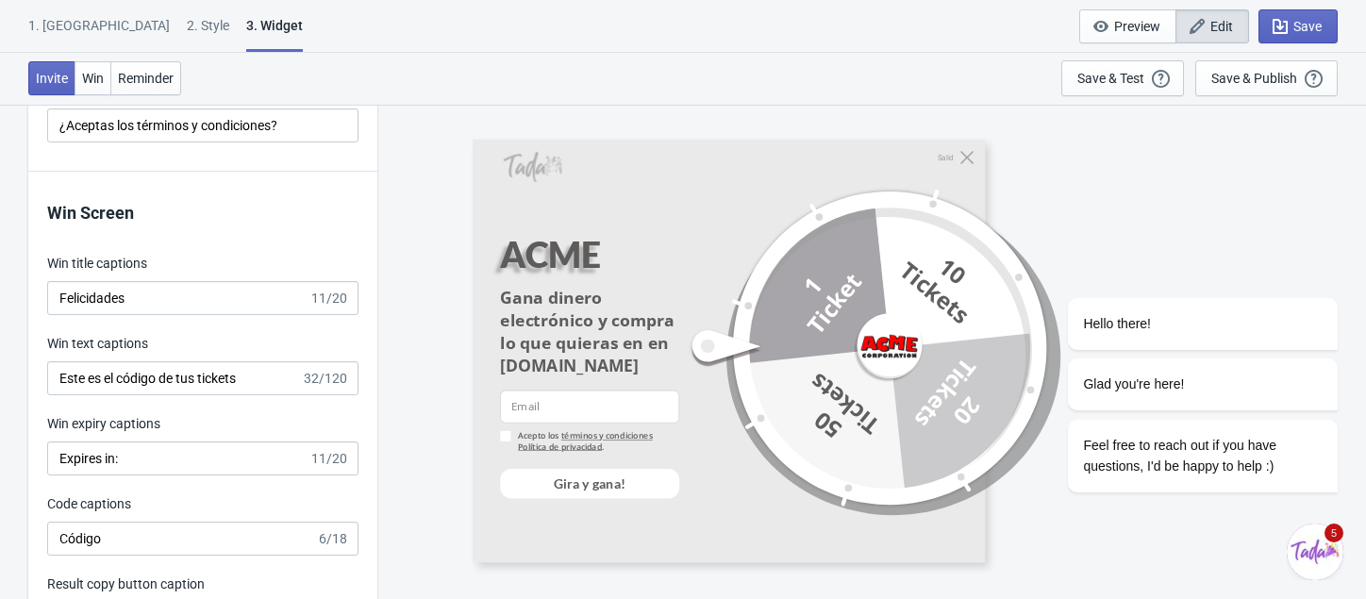
scroll to position [4541, 0]
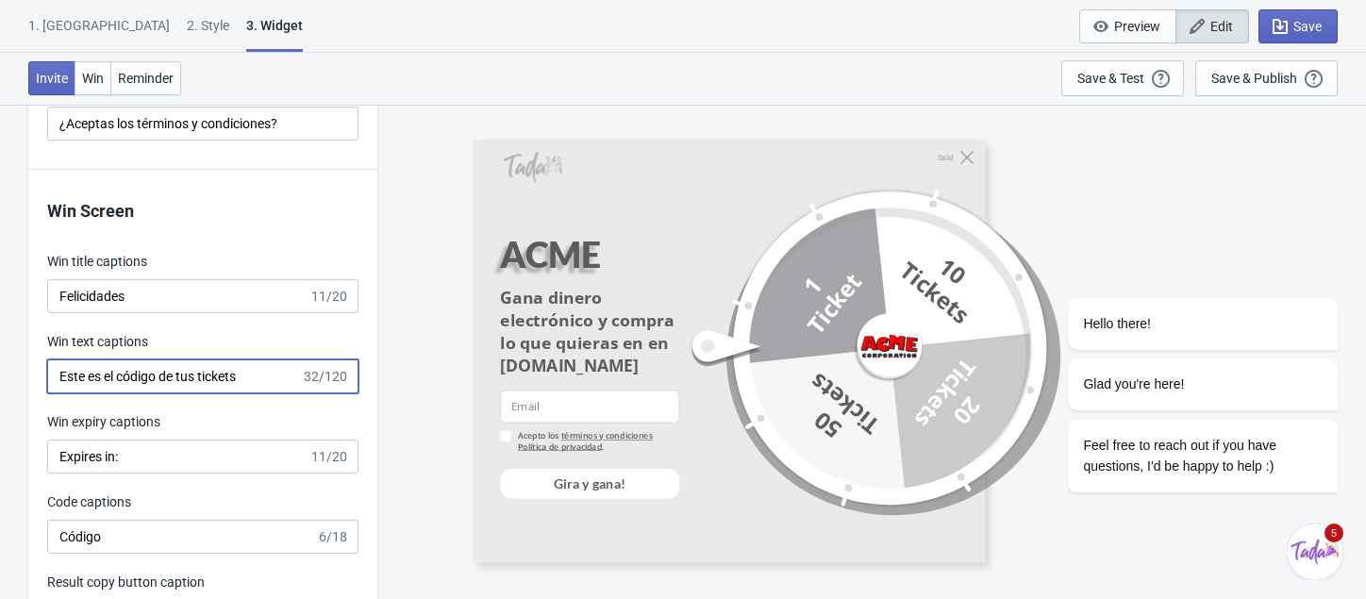
click at [256, 392] on input "Este es el código de tus tickets" at bounding box center [174, 376] width 254 height 34
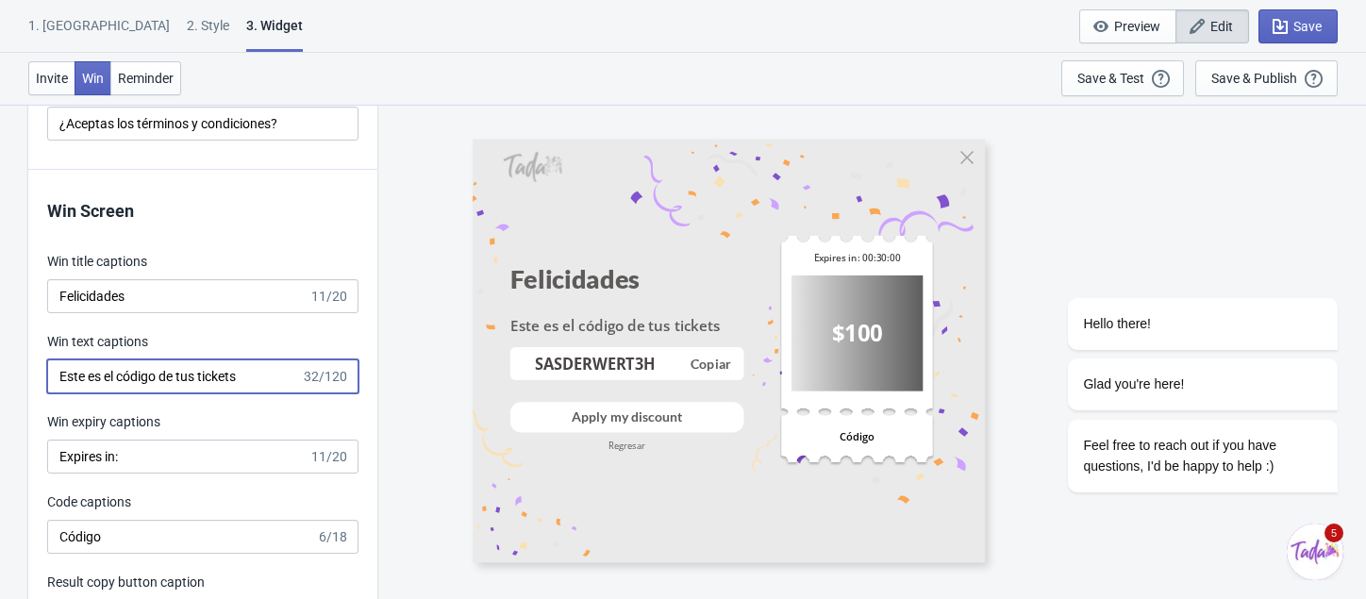
click at [256, 392] on input "Este es el código de tus tickets" at bounding box center [174, 376] width 254 height 34
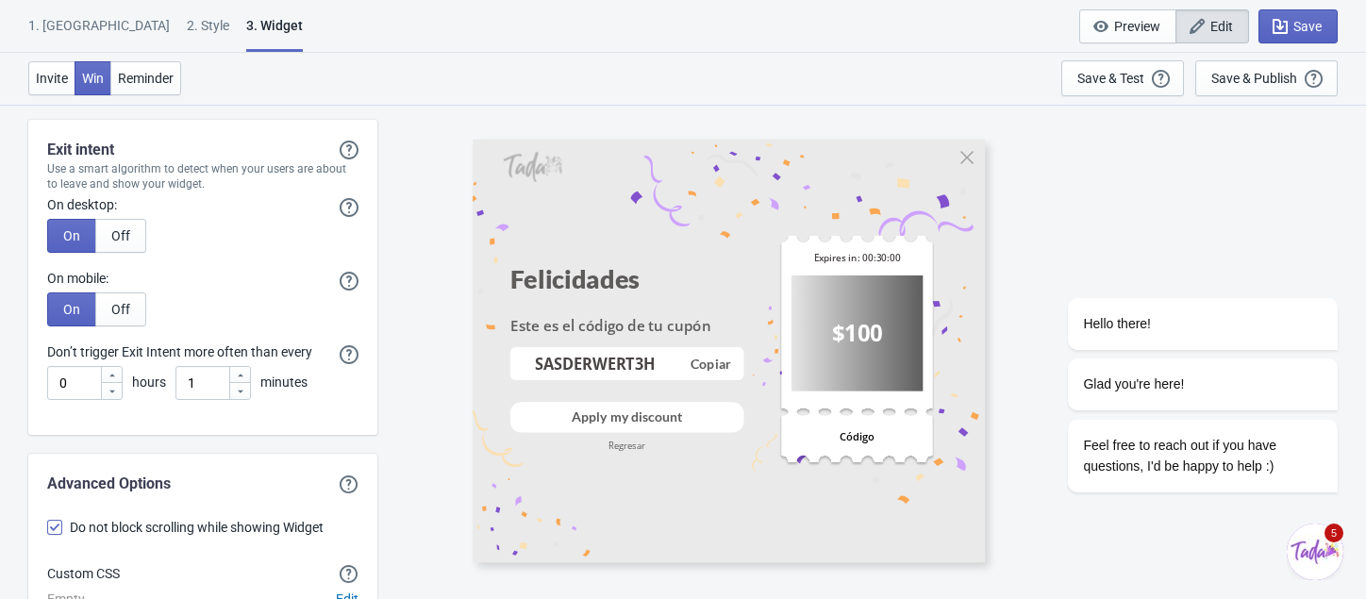
scroll to position [5975, 0]
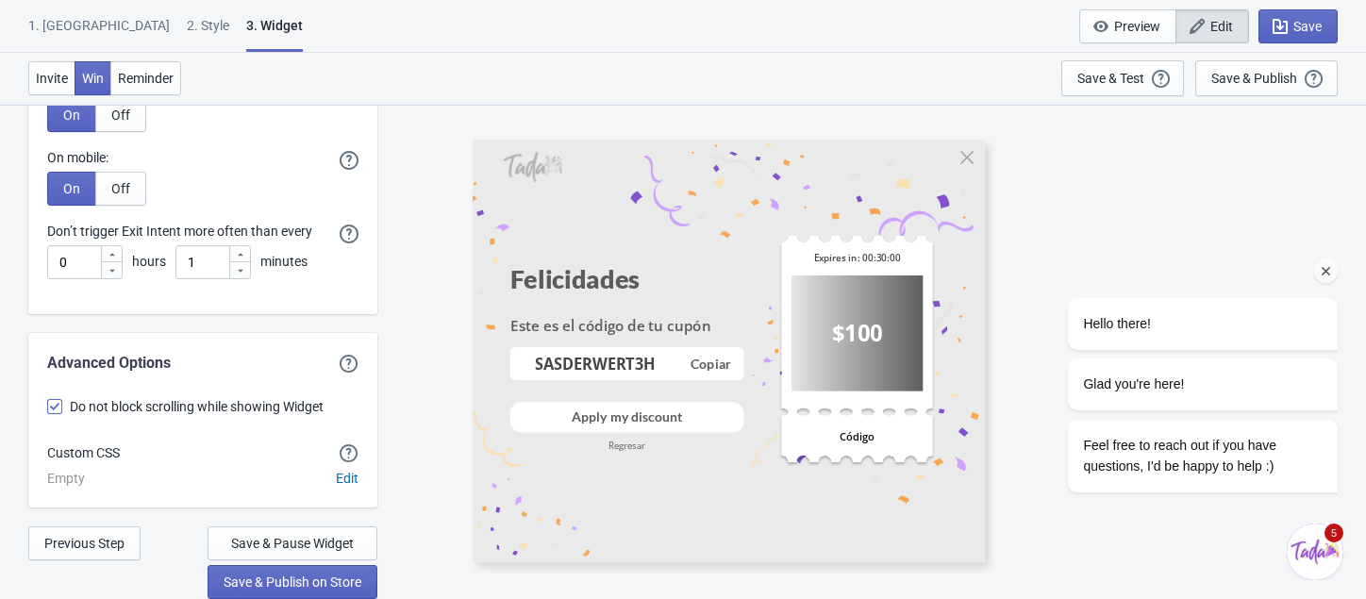
type input "Este es el código de tu cupón"
click at [1265, 86] on div "Hello there! Glad you're here! Feel free to reach out if you have questions, I'…" at bounding box center [1177, 226] width 340 height 568
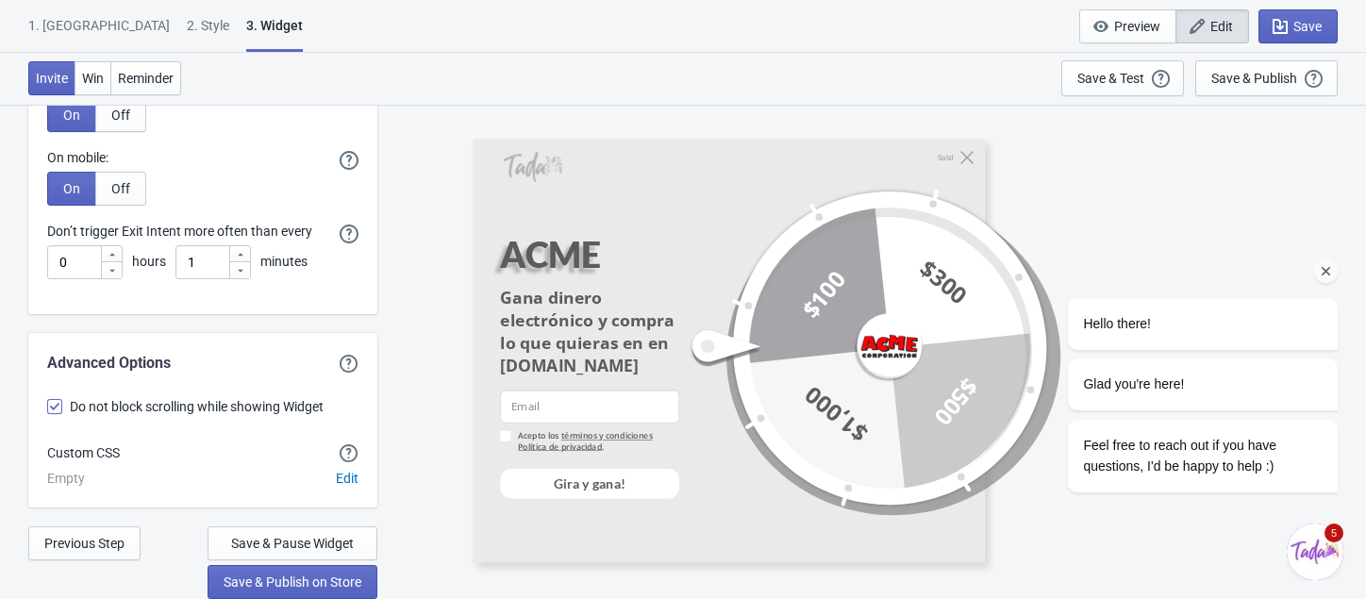
click at [1236, 85] on div "Hello there! Glad you're here! Feel free to reach out if you have questions, I'…" at bounding box center [1177, 226] width 340 height 568
click at [319, 578] on span "Save & Publish on Store" at bounding box center [293, 581] width 138 height 15
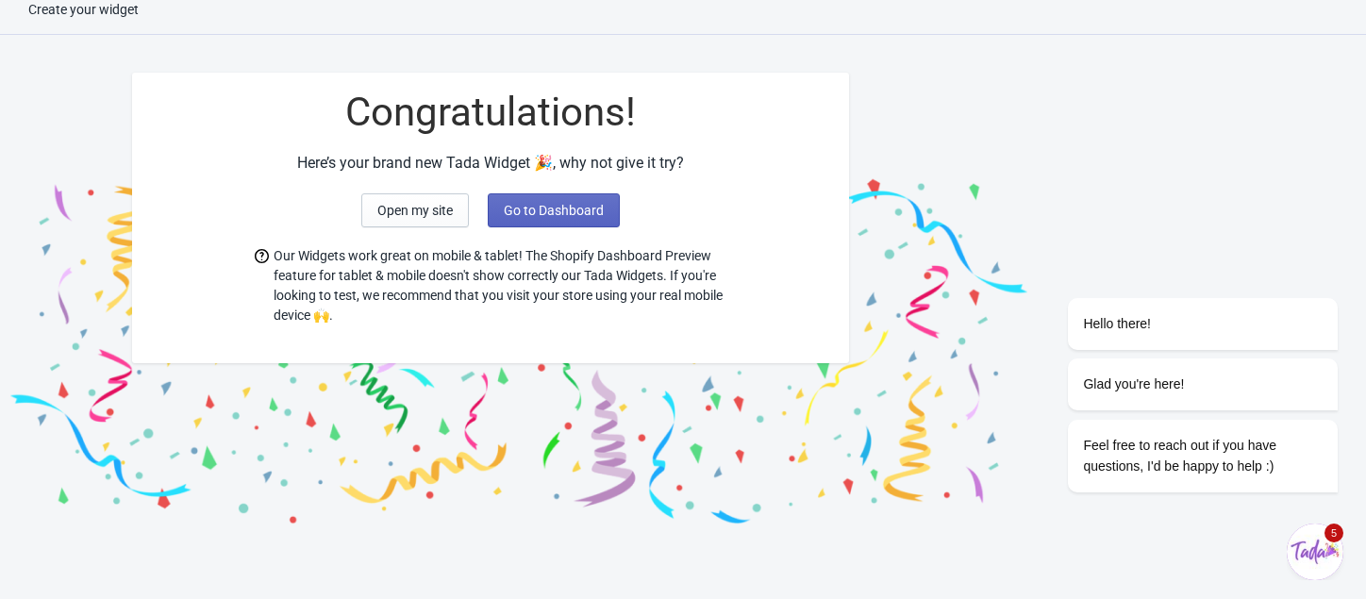
scroll to position [19, 0]
click at [435, 218] on button "Open my site" at bounding box center [415, 210] width 108 height 34
